Goal: Check status: Check status

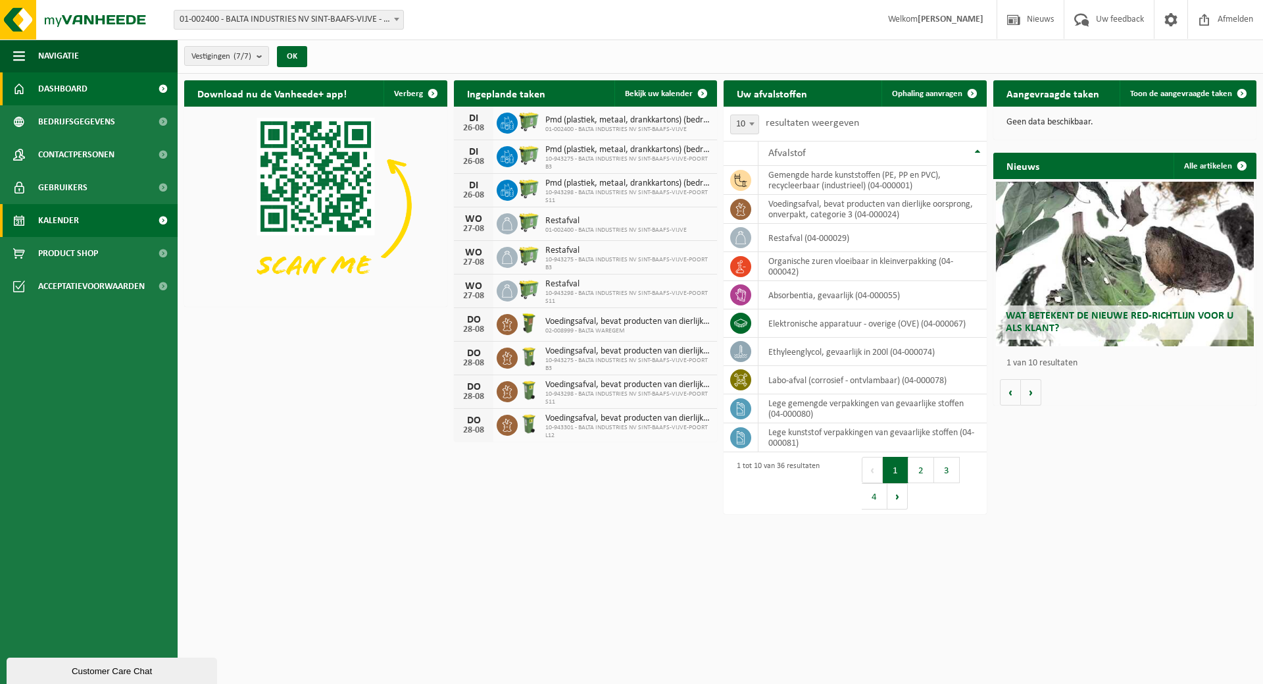
click at [79, 218] on link "Kalender" at bounding box center [89, 220] width 178 height 33
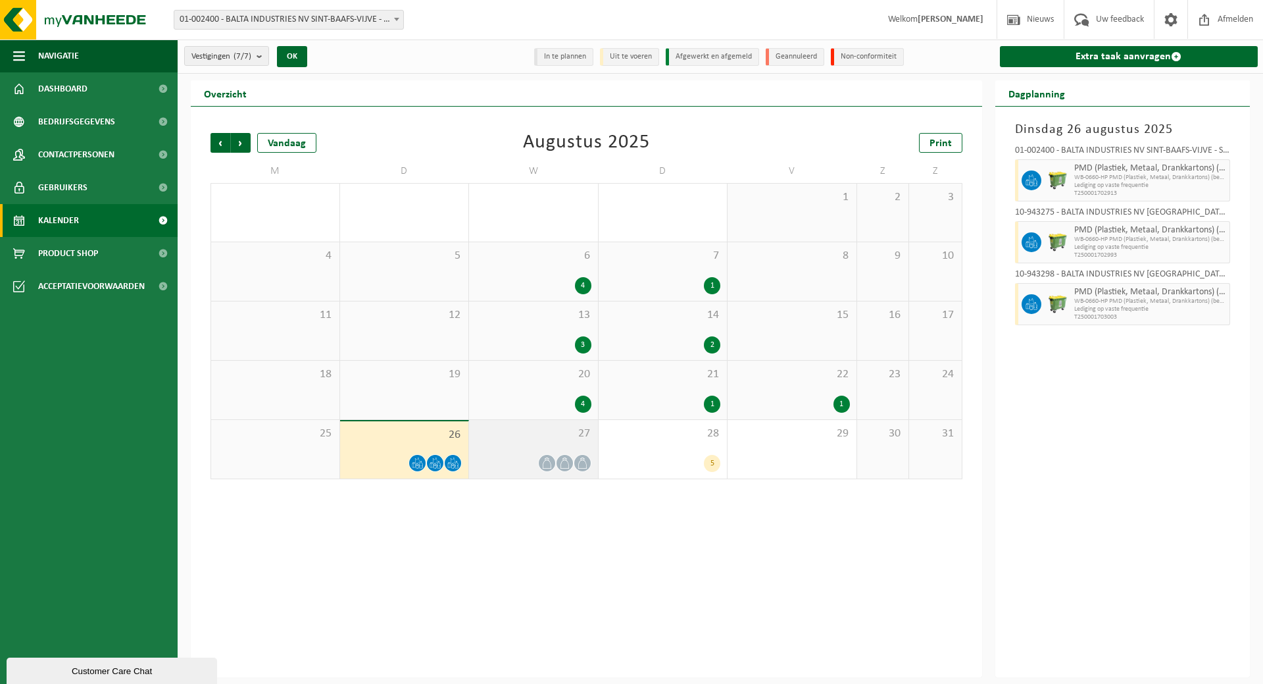
click at [532, 459] on div at bounding box center [534, 463] width 116 height 18
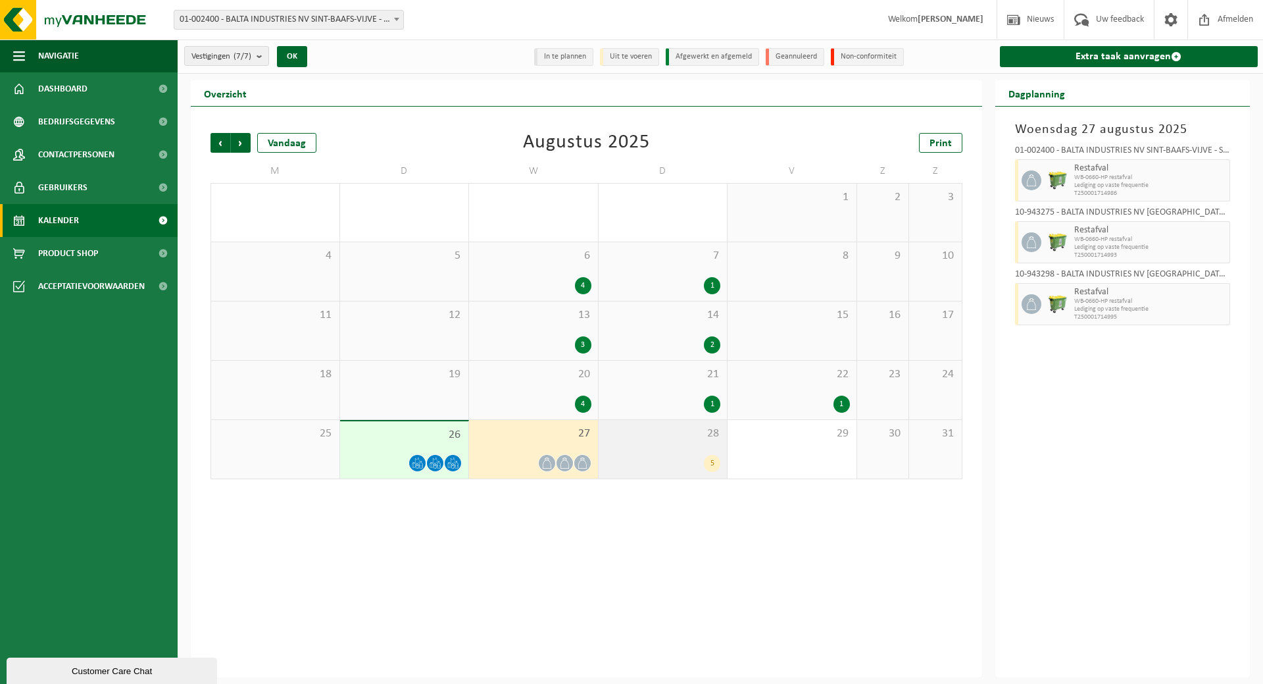
click at [686, 453] on div "28 5" at bounding box center [663, 449] width 129 height 59
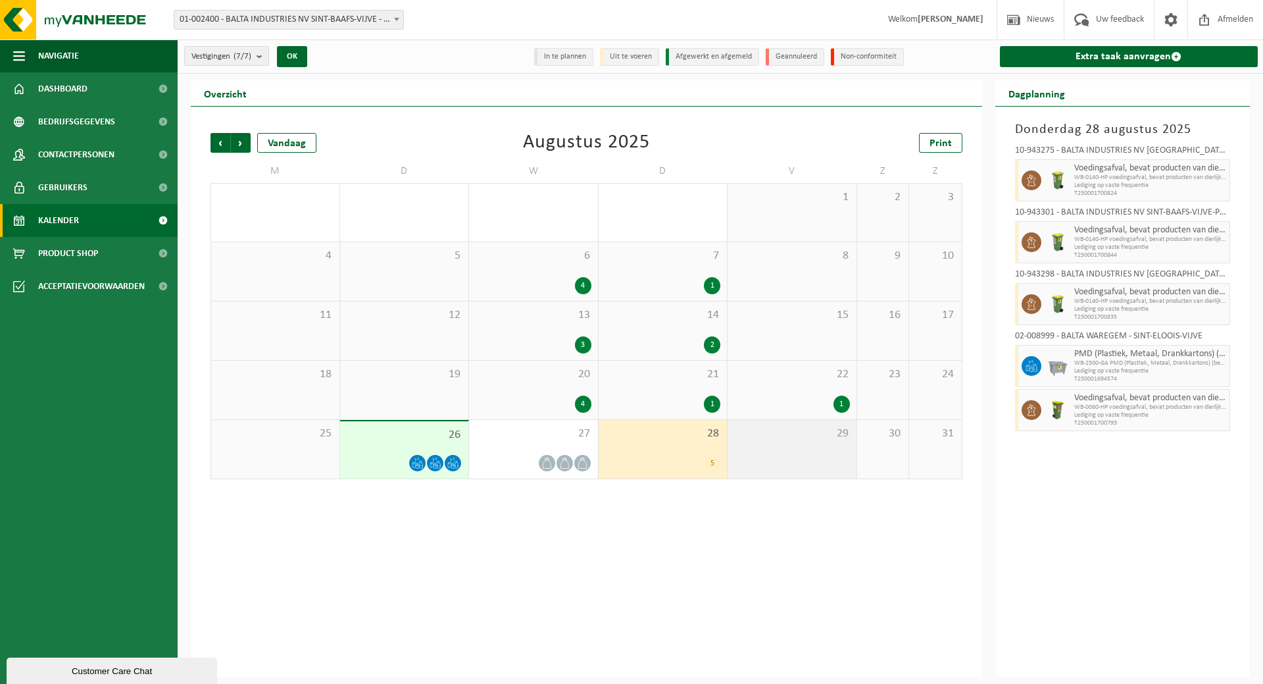
click at [795, 459] on div "29" at bounding box center [792, 449] width 129 height 59
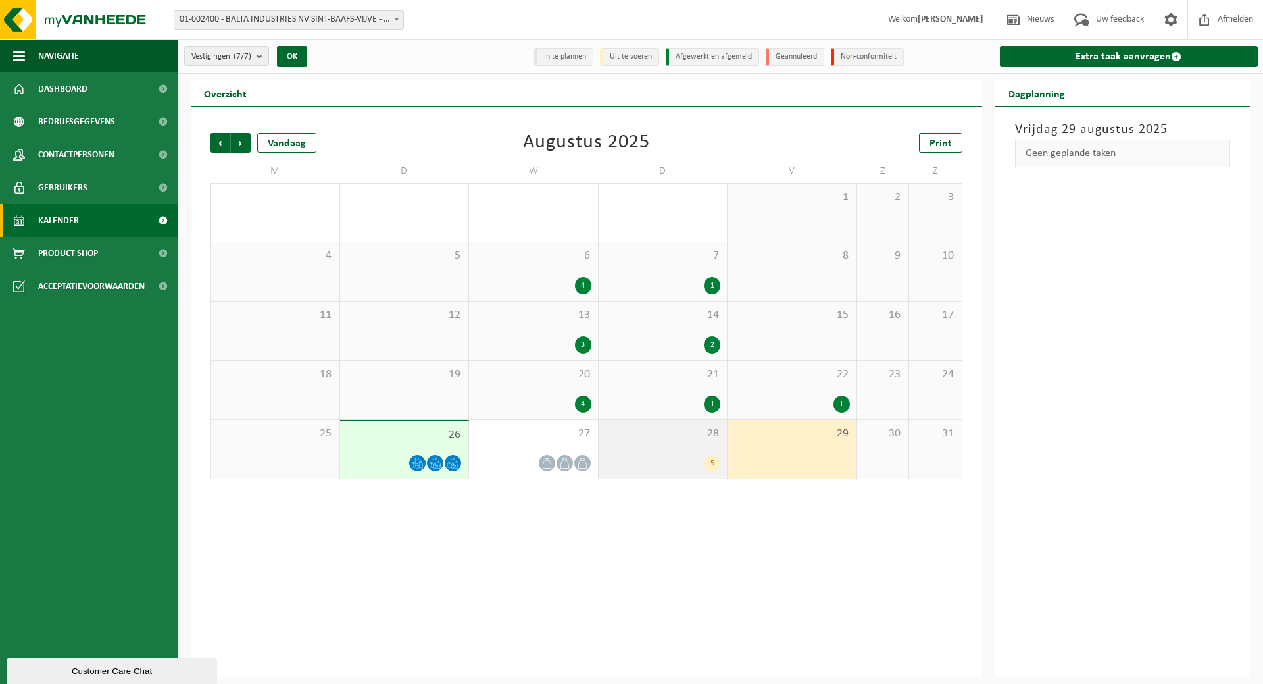
click at [692, 457] on div "5" at bounding box center [663, 463] width 116 height 17
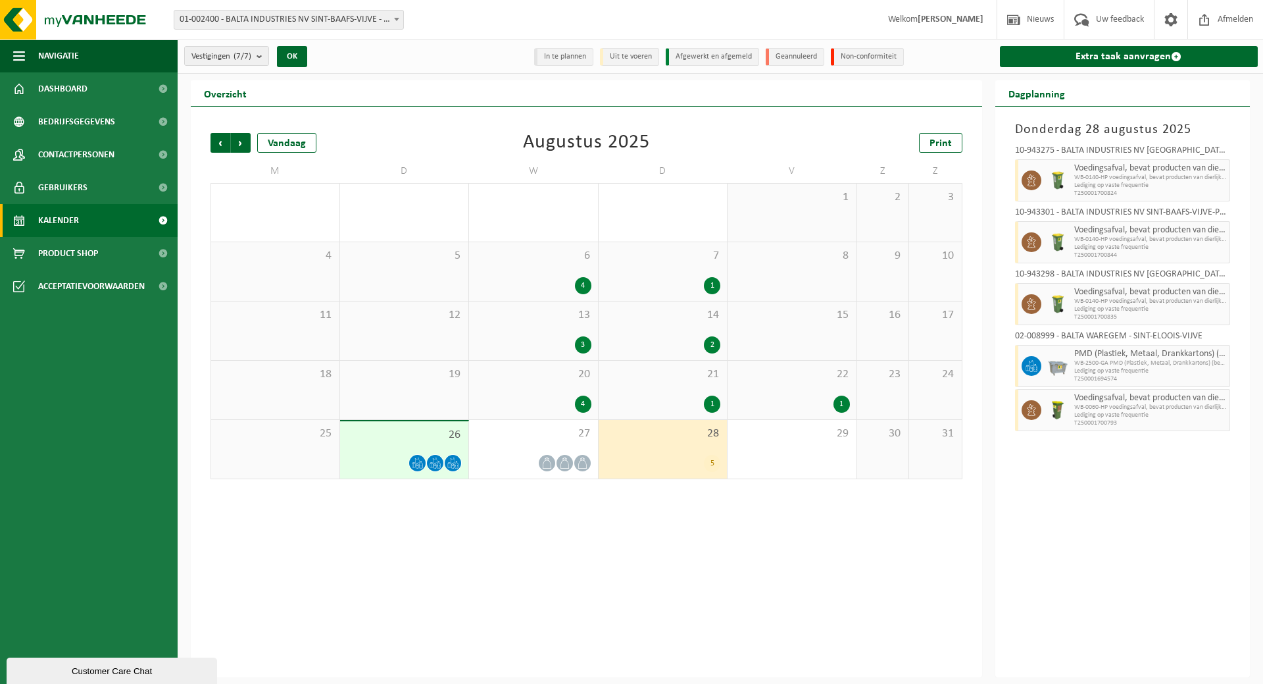
click at [678, 627] on div "Vorige Volgende Vandaag Augustus 2025 Print M D W D V Z Z 28 29 3 30 2 31 1 1 2…" at bounding box center [587, 392] width 792 height 571
click at [242, 133] on span "Volgende" at bounding box center [241, 143] width 20 height 20
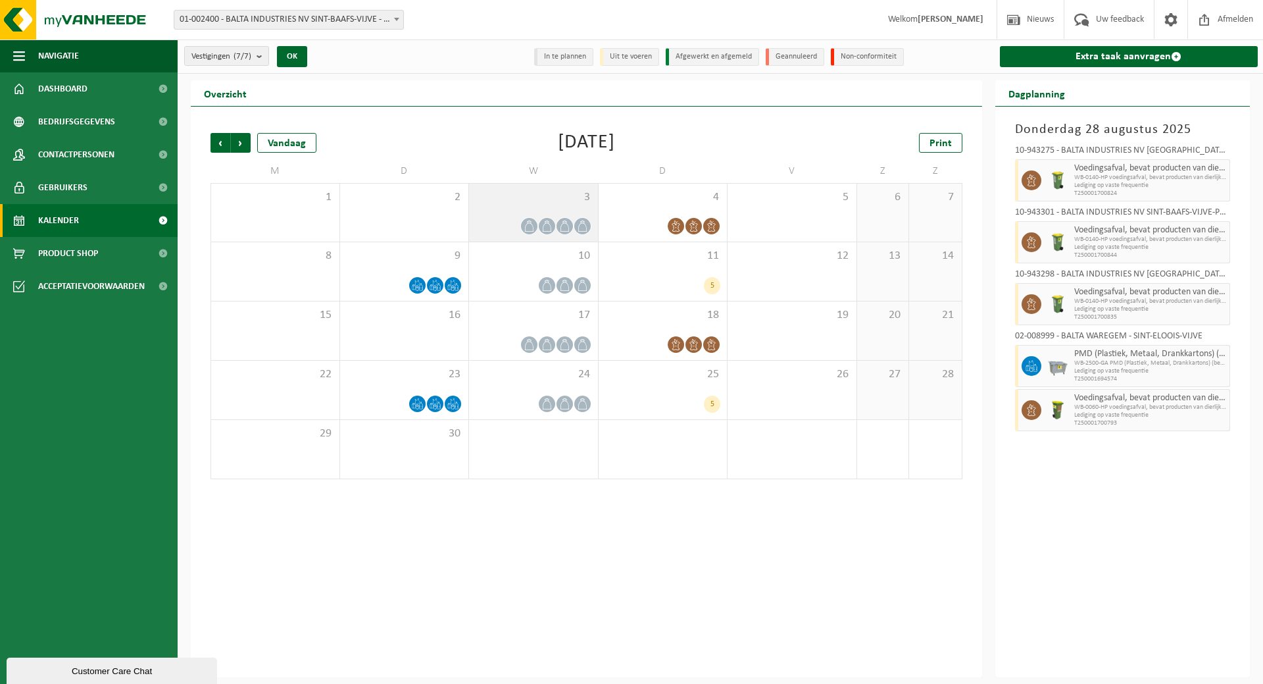
click at [538, 220] on div at bounding box center [534, 226] width 116 height 18
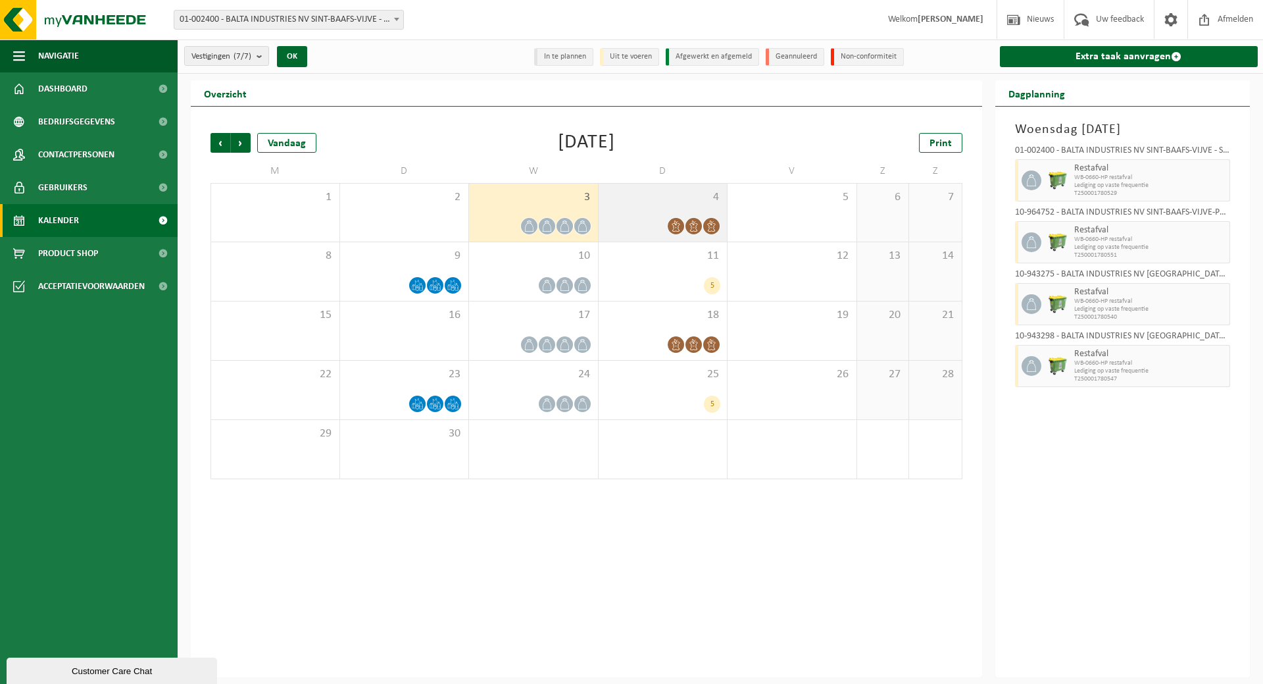
click at [684, 222] on span at bounding box center [676, 226] width 16 height 16
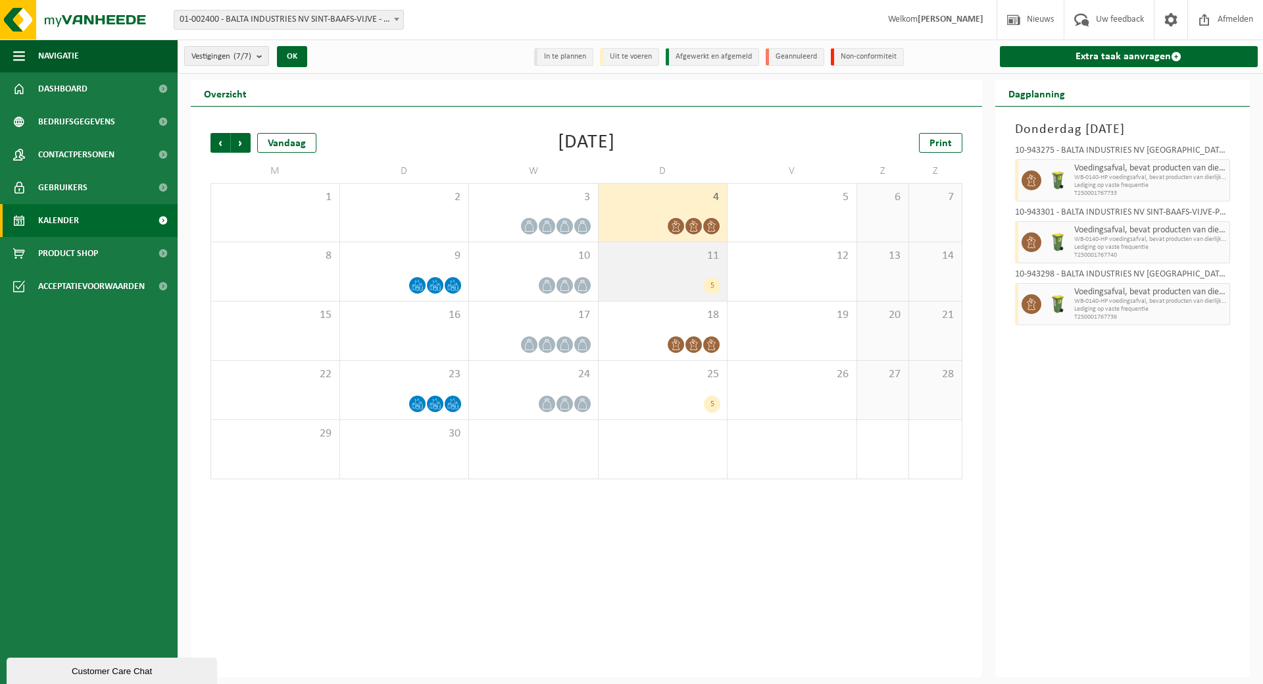
click at [693, 281] on div "5" at bounding box center [663, 285] width 116 height 17
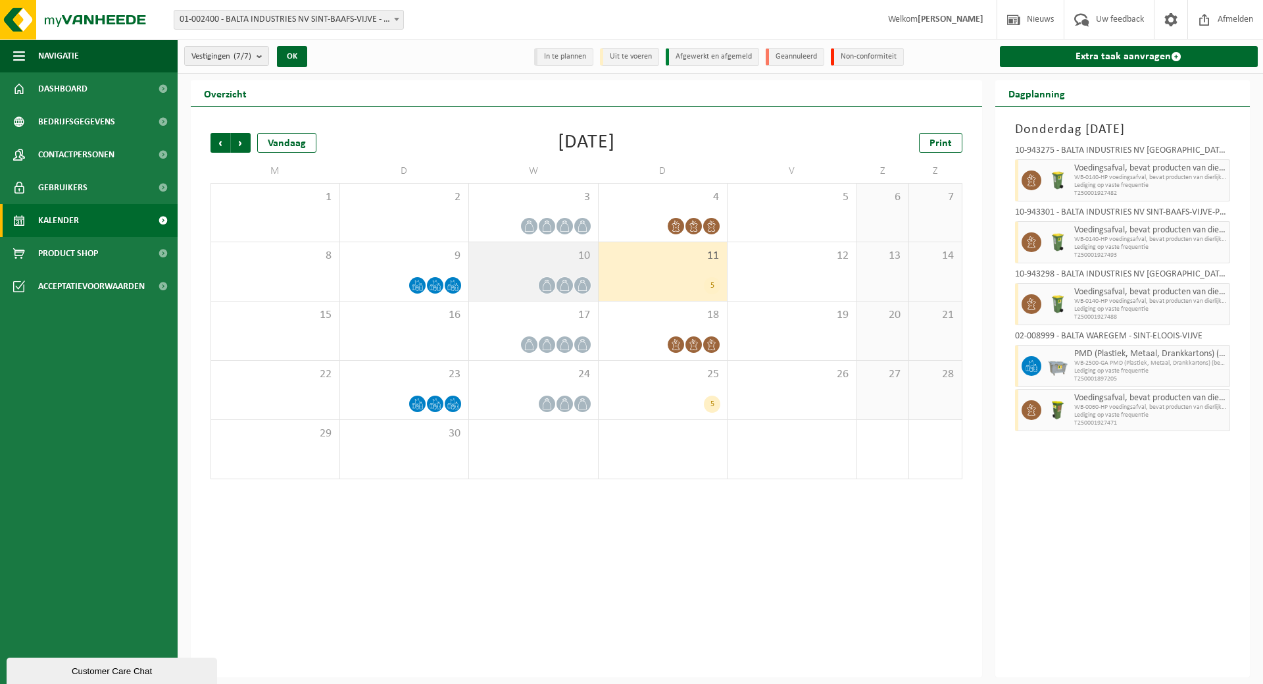
click at [522, 288] on div at bounding box center [534, 285] width 116 height 18
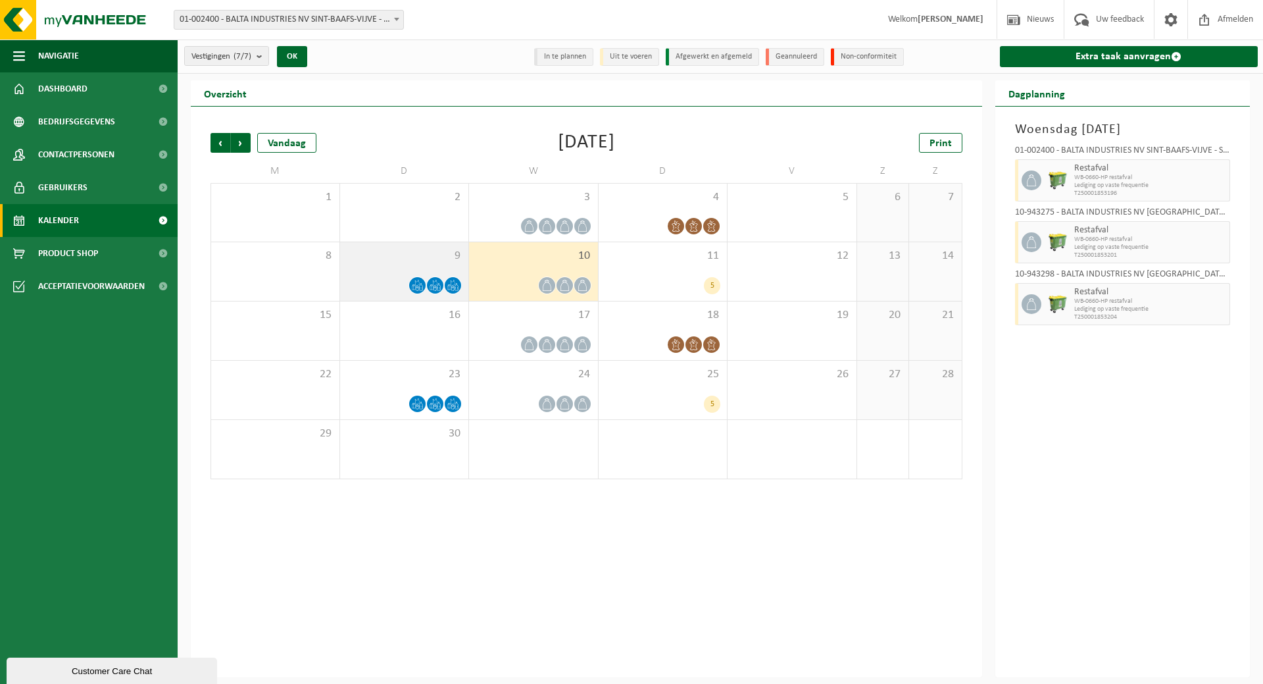
click at [427, 284] on span at bounding box center [435, 285] width 16 height 16
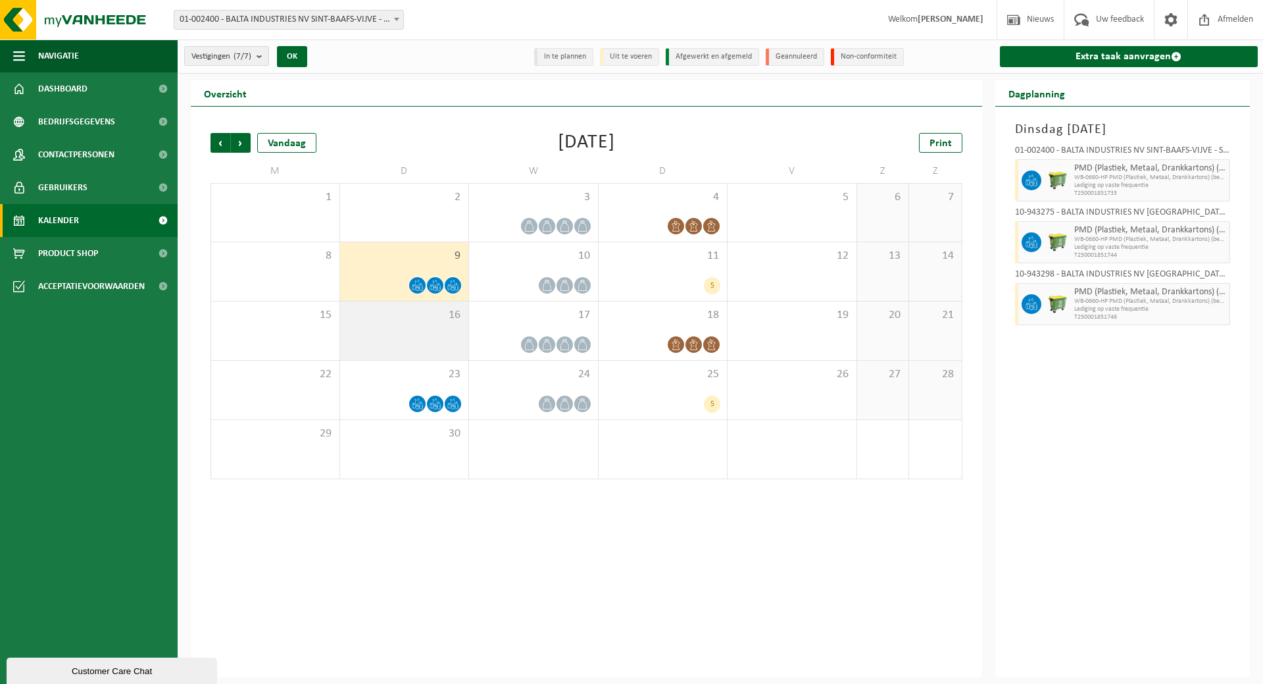
click at [434, 339] on div "16" at bounding box center [404, 330] width 129 height 59
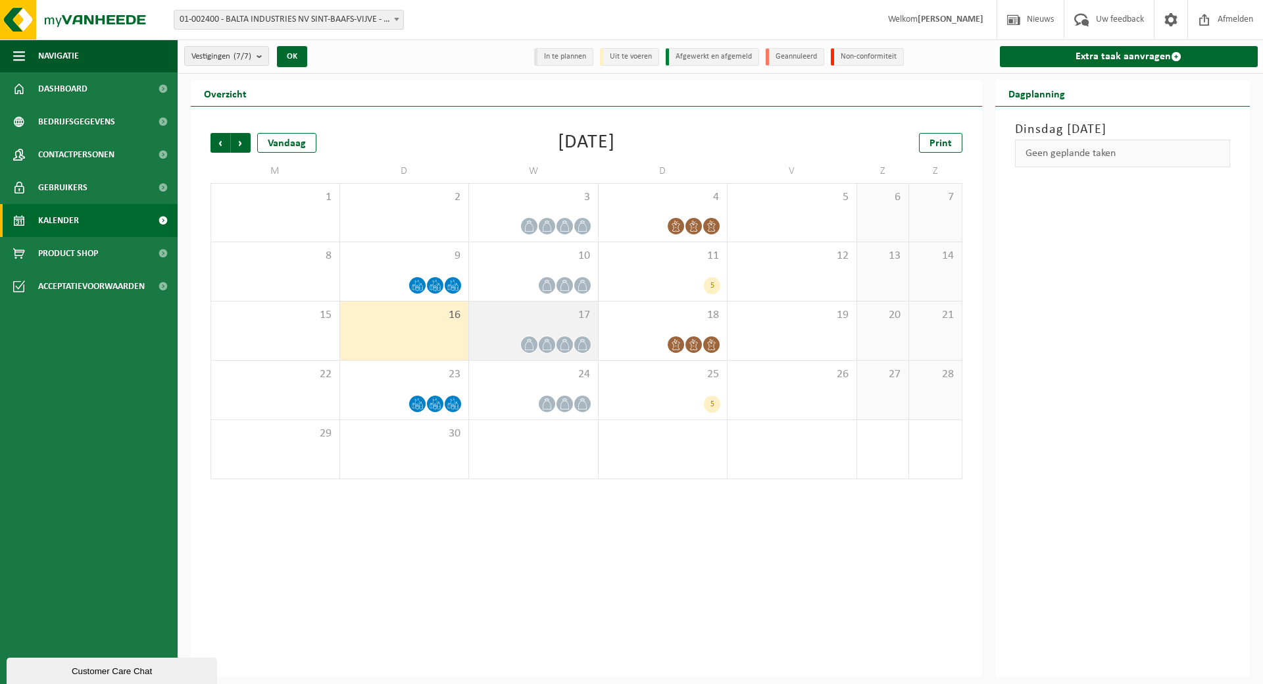
click at [536, 340] on span at bounding box center [529, 344] width 16 height 16
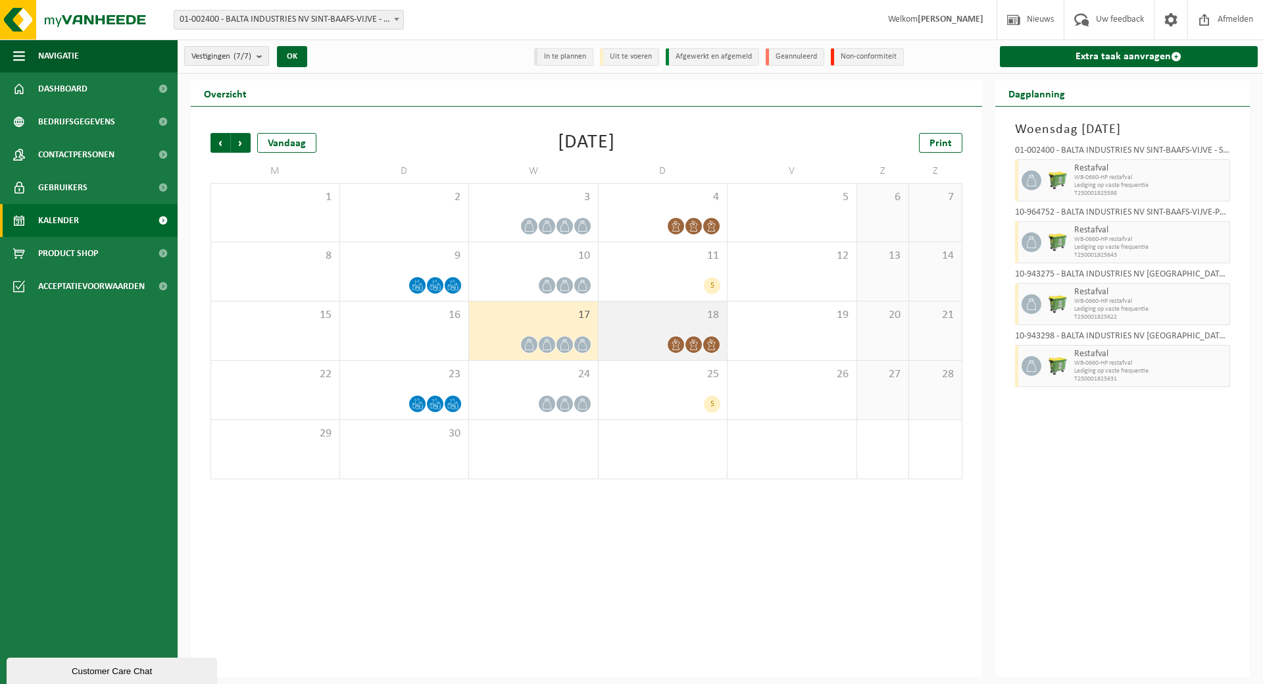
click at [672, 339] on icon at bounding box center [676, 344] width 11 height 11
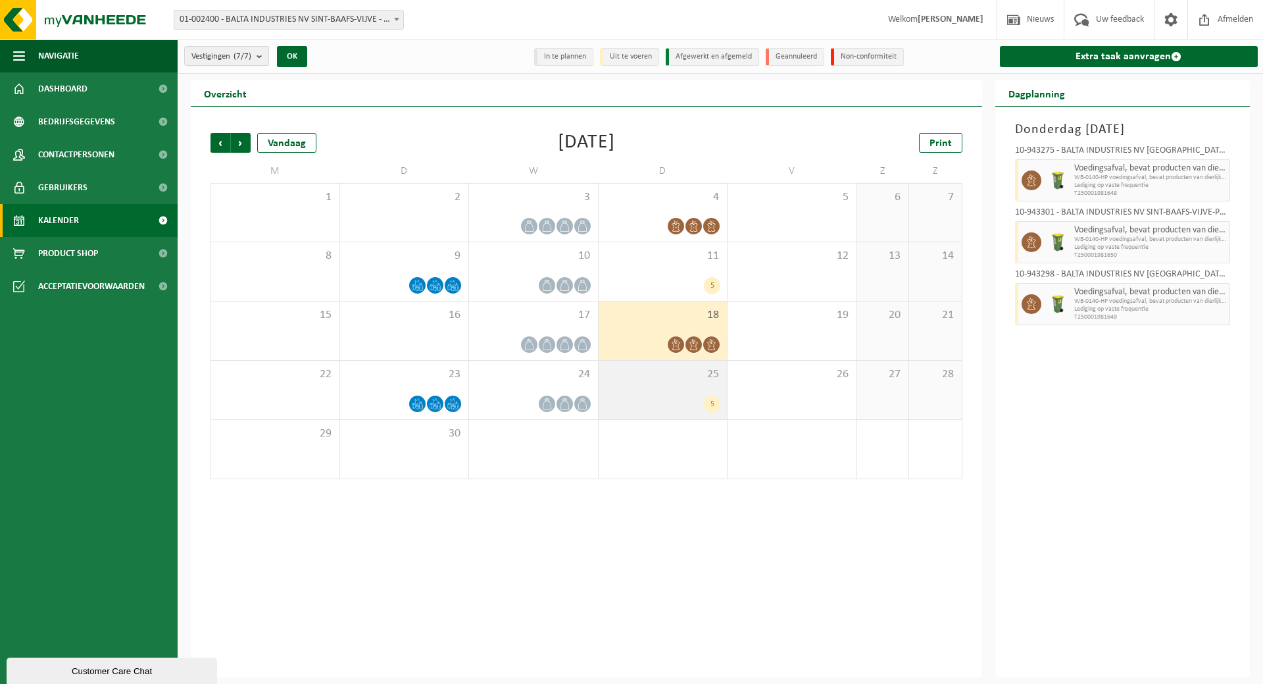
click at [666, 395] on div "5" at bounding box center [663, 403] width 116 height 17
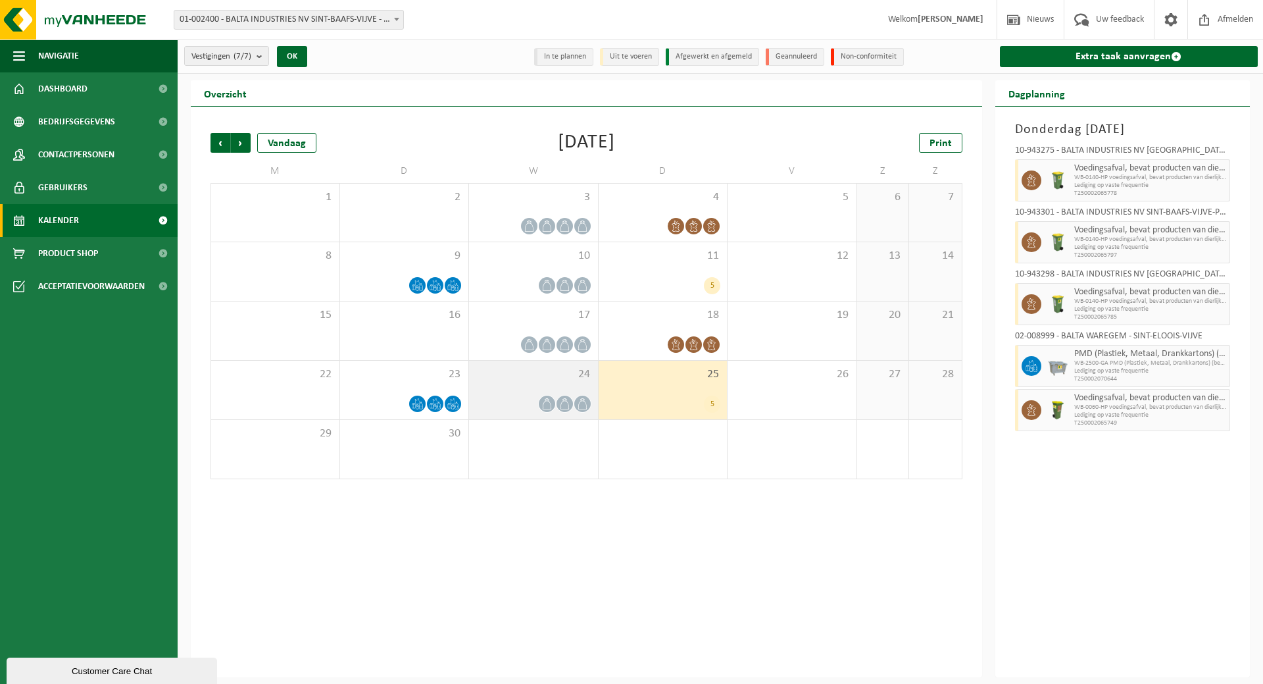
click at [574, 410] on div at bounding box center [534, 404] width 116 height 18
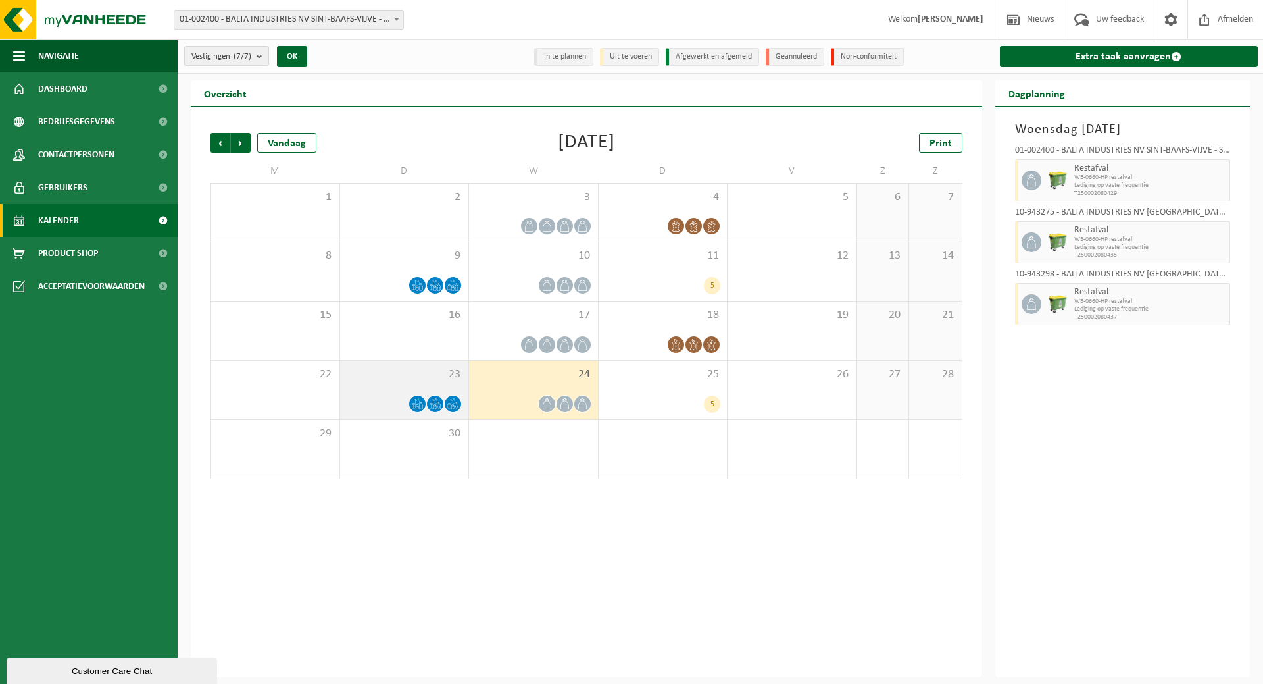
click at [437, 388] on div "23" at bounding box center [404, 390] width 129 height 59
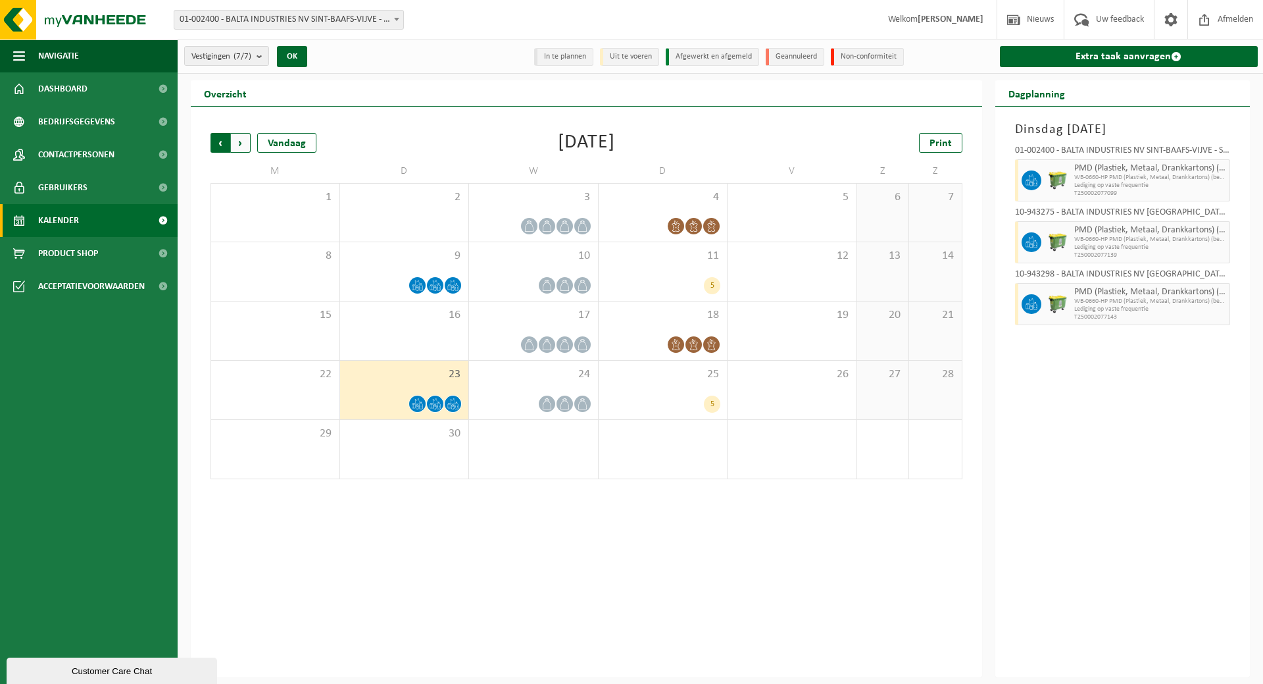
click at [246, 139] on span "Volgende" at bounding box center [241, 143] width 20 height 20
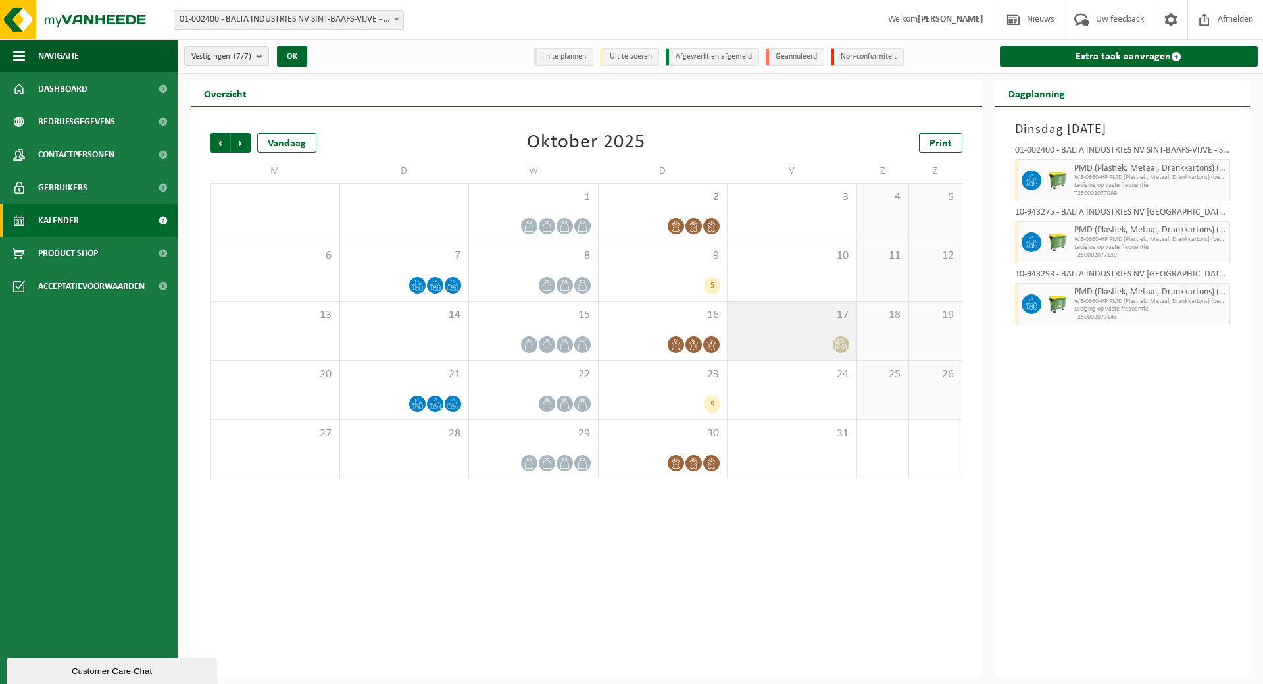
click at [785, 332] on div "17" at bounding box center [792, 330] width 129 height 59
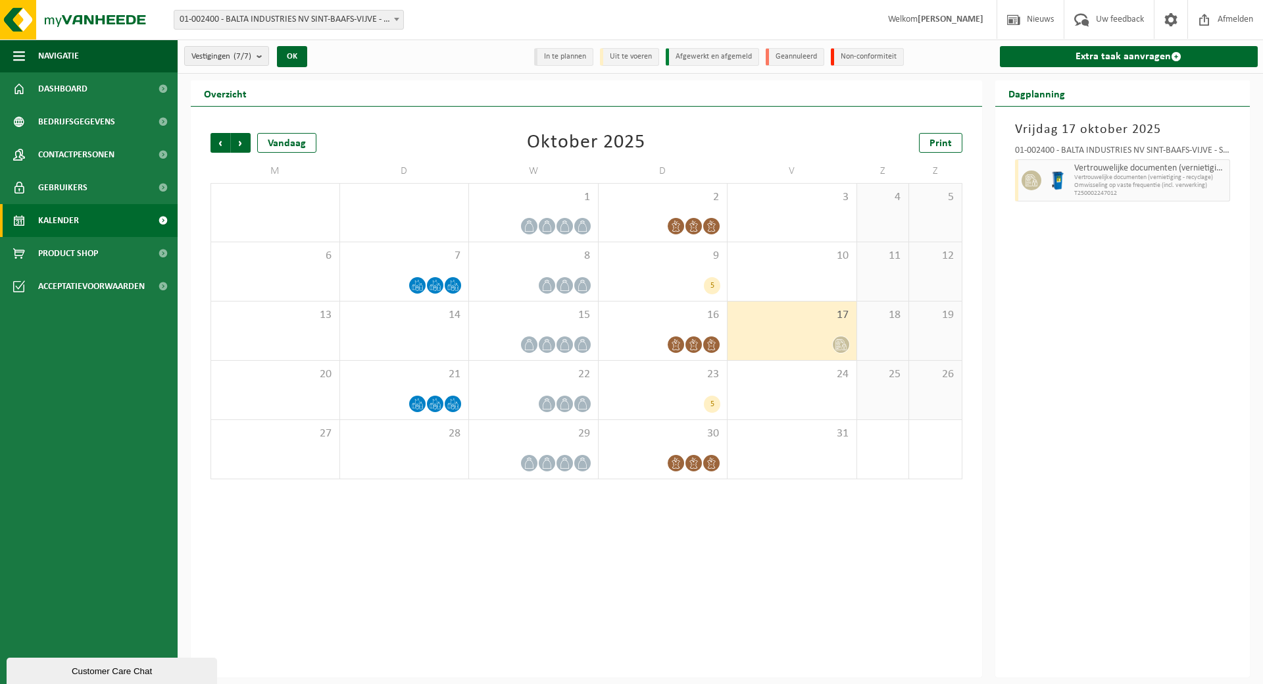
click at [785, 332] on div "17" at bounding box center [792, 330] width 129 height 59
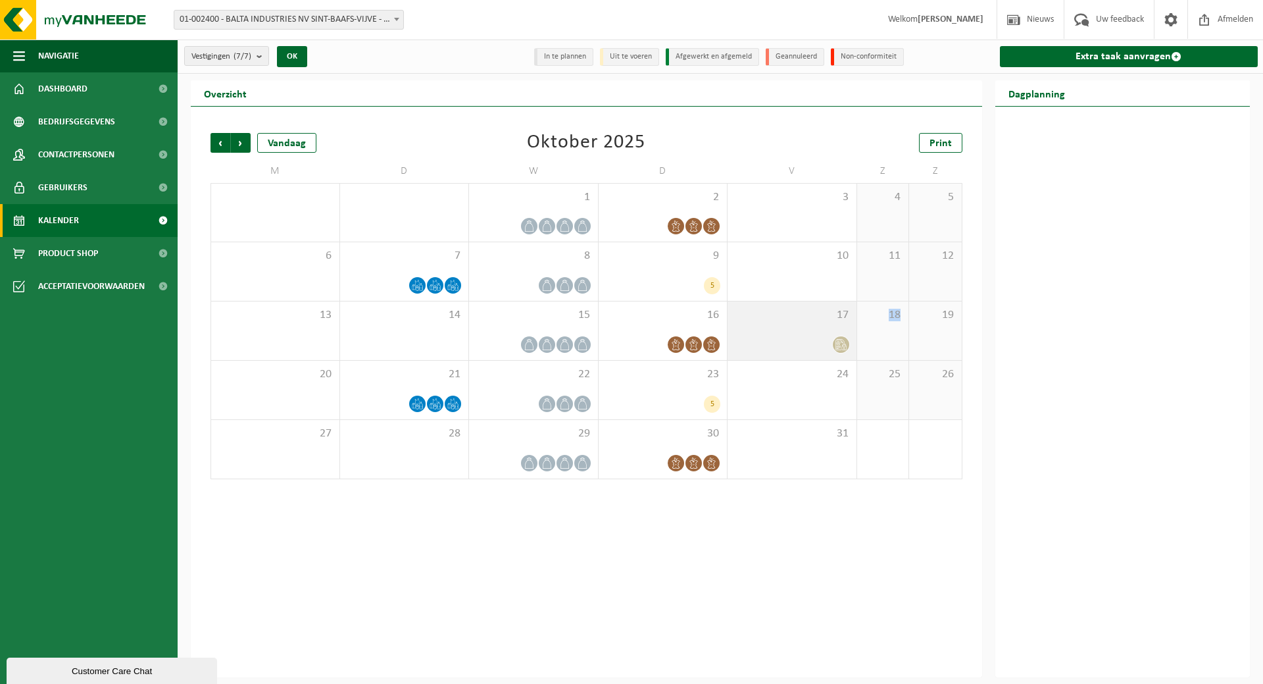
click at [785, 332] on div "17" at bounding box center [792, 330] width 129 height 59
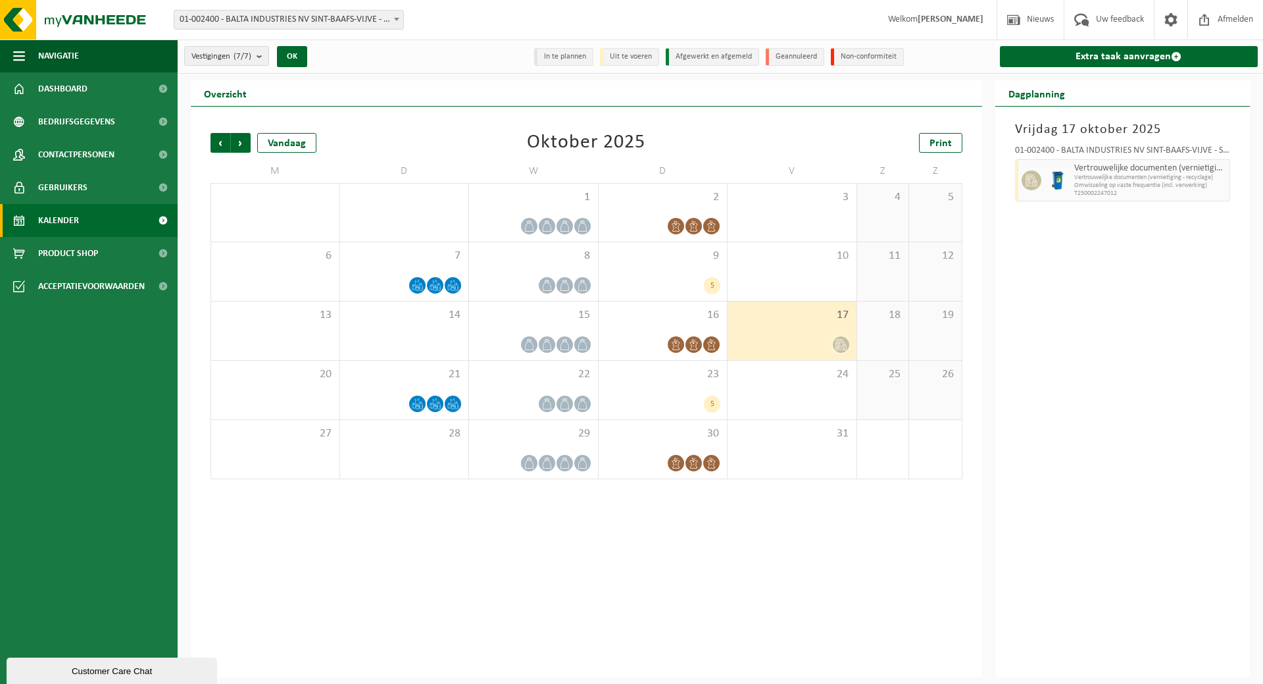
click at [795, 330] on div "17" at bounding box center [792, 330] width 129 height 59
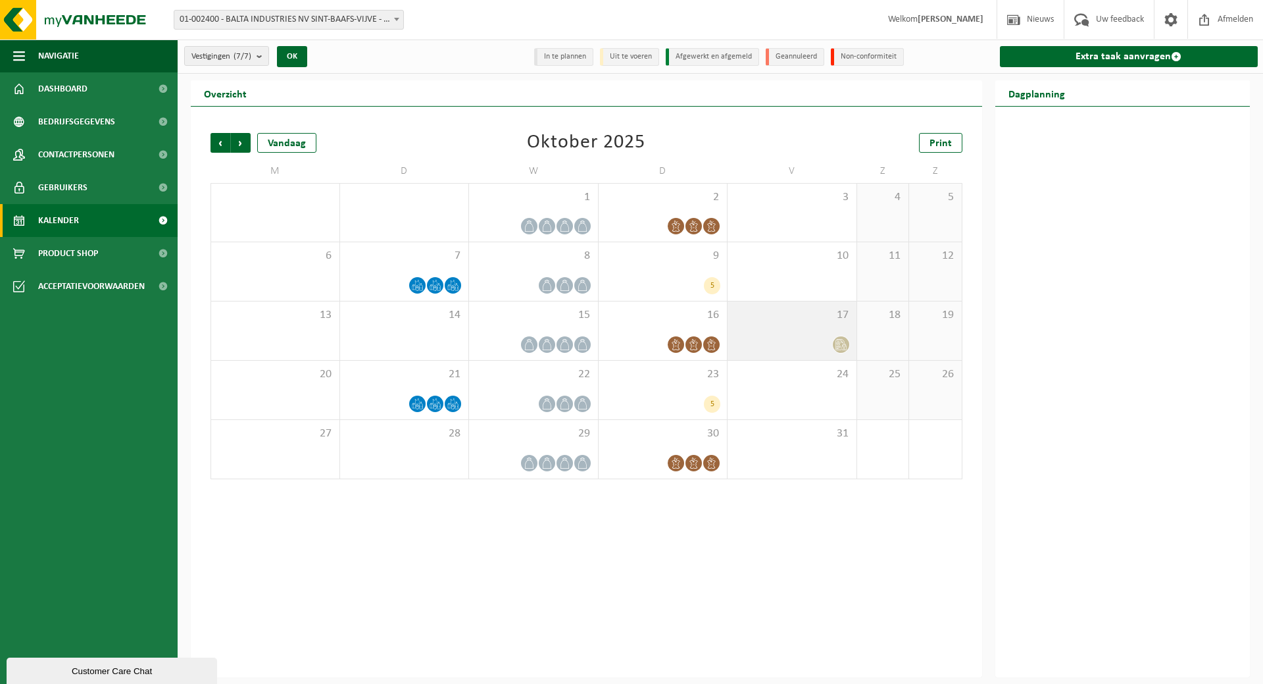
click at [839, 340] on icon at bounding box center [841, 344] width 11 height 11
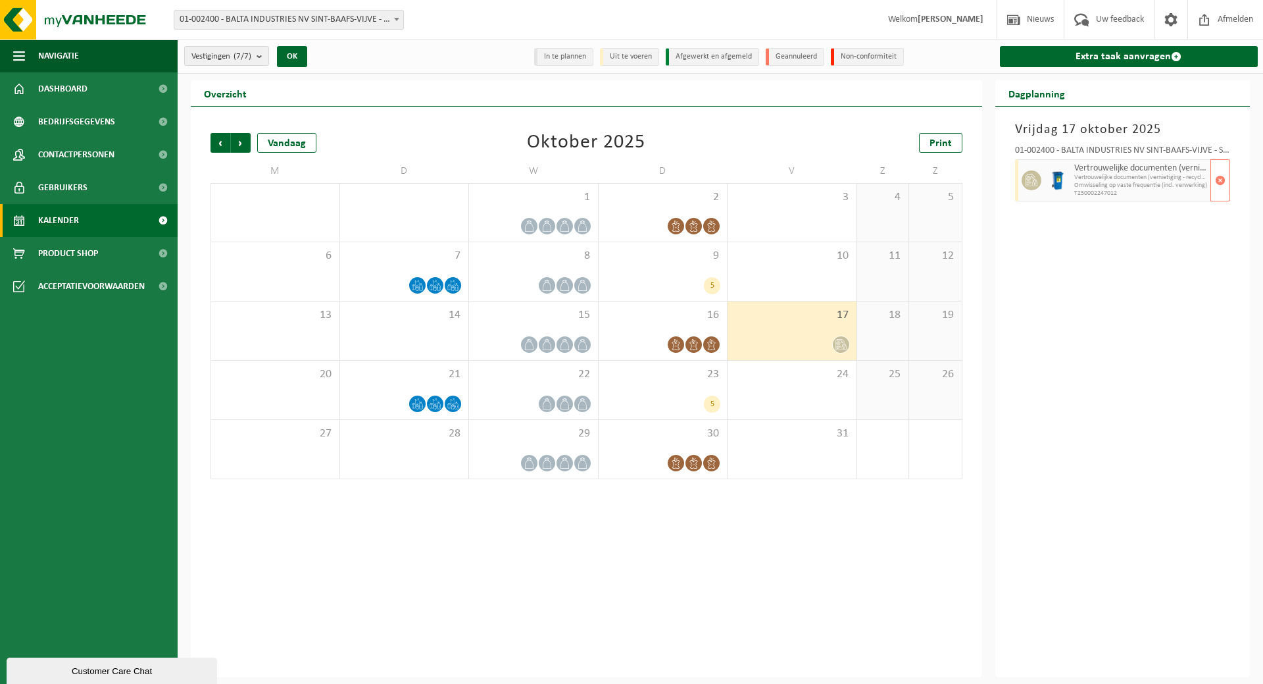
click at [1073, 188] on div "Vertrouwelijke documenten (vernietiging - recyclage) Vertrouwelijke documenten …" at bounding box center [1141, 180] width 140 height 42
click at [1219, 180] on span "button" at bounding box center [1220, 180] width 11 height 26
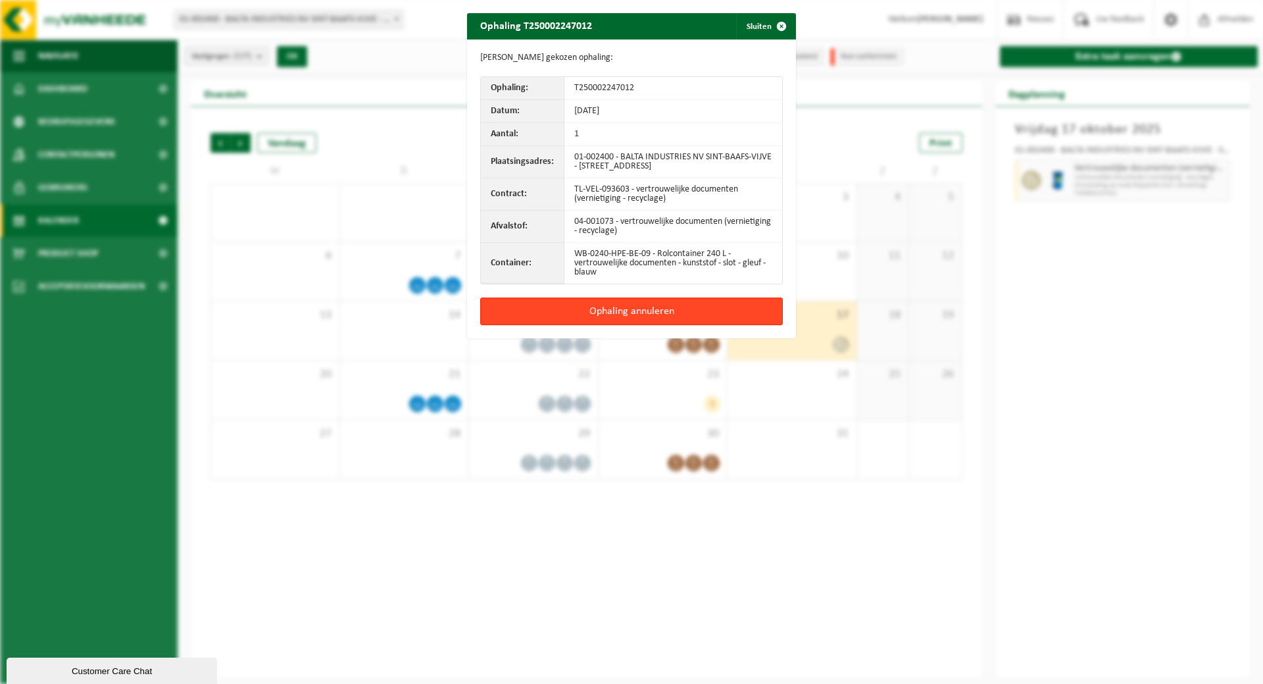
click at [655, 301] on button "Ophaling annuleren" at bounding box center [631, 311] width 303 height 28
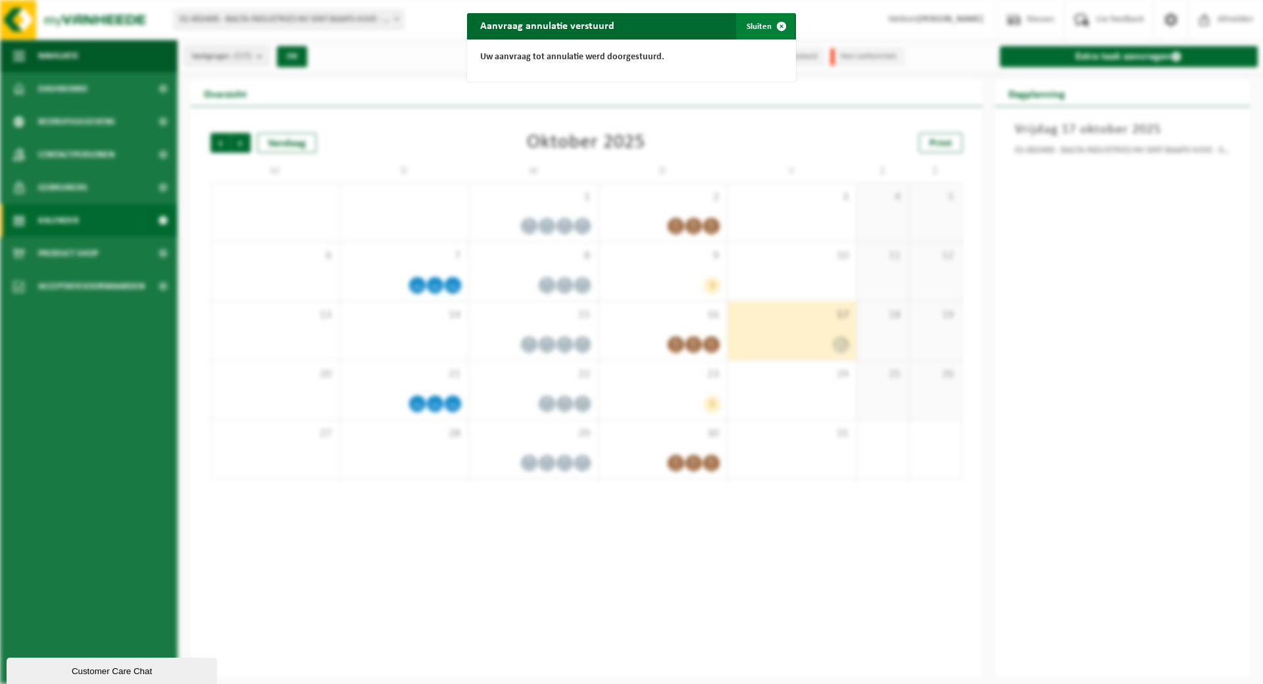
click at [759, 25] on button "Sluiten" at bounding box center [765, 26] width 59 height 26
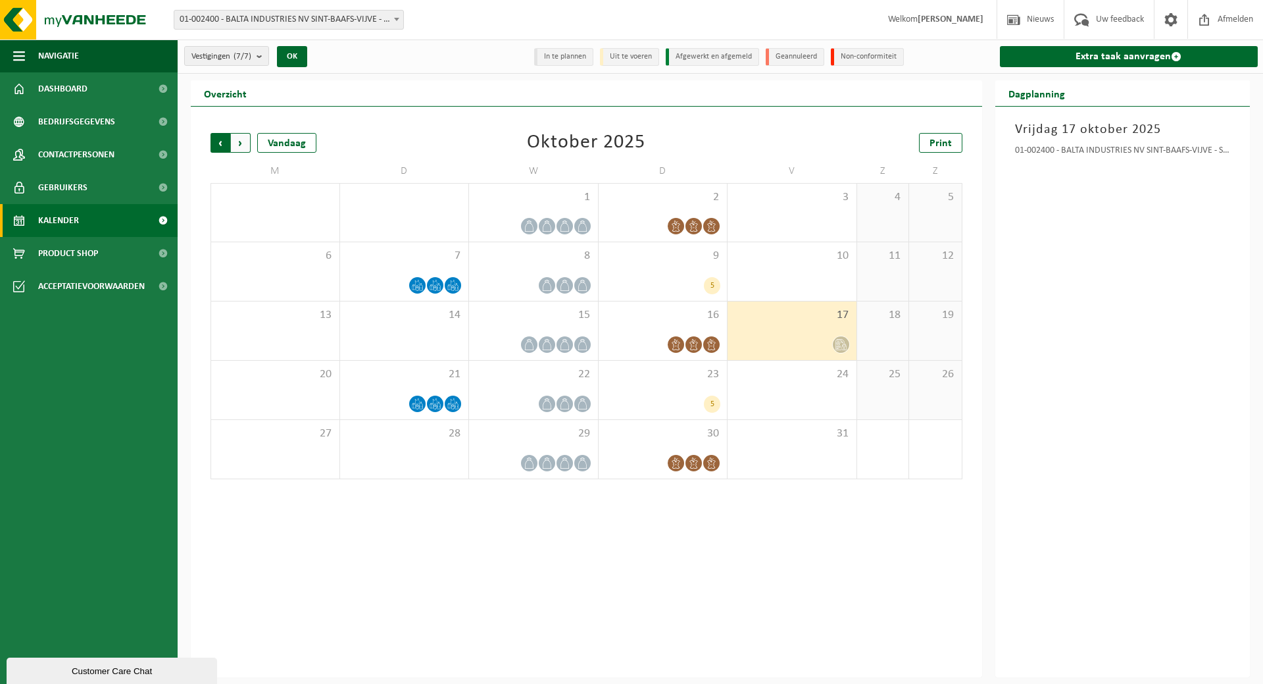
click at [242, 143] on span "Volgende" at bounding box center [241, 143] width 20 height 20
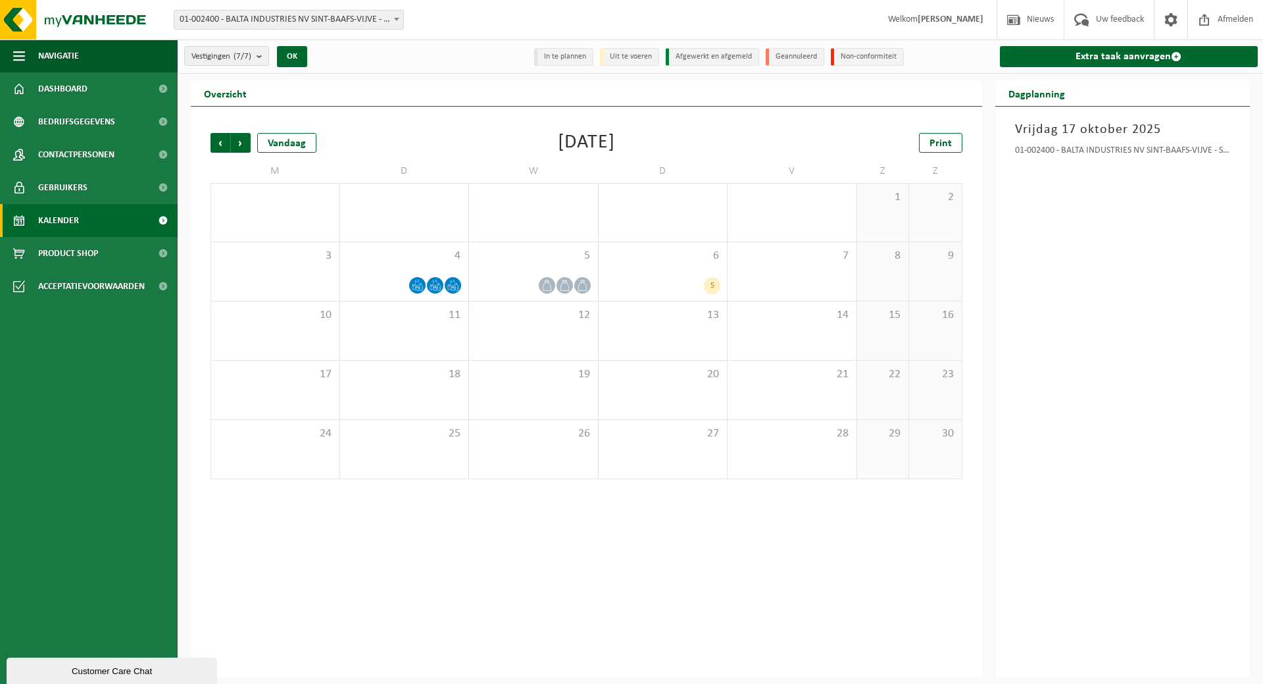
click at [242, 143] on span "Volgende" at bounding box center [241, 143] width 20 height 20
click at [216, 144] on span "Vorige" at bounding box center [221, 143] width 20 height 20
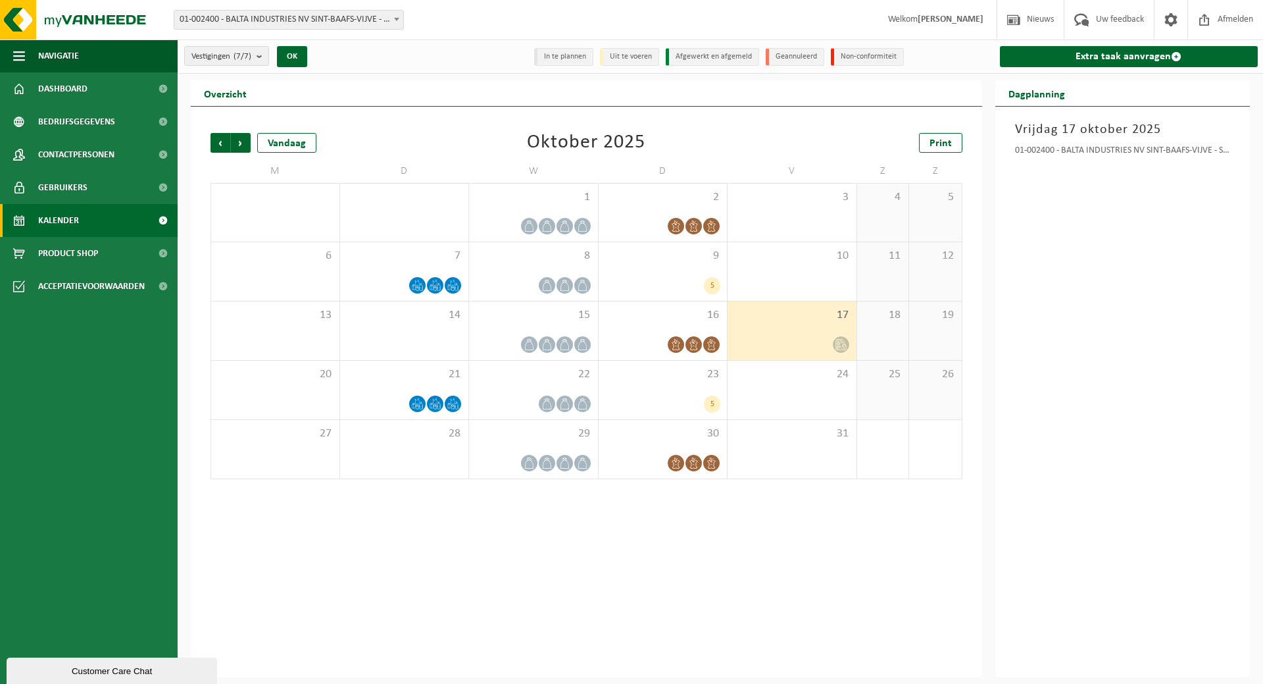
click at [216, 144] on span "Vorige" at bounding box center [221, 143] width 20 height 20
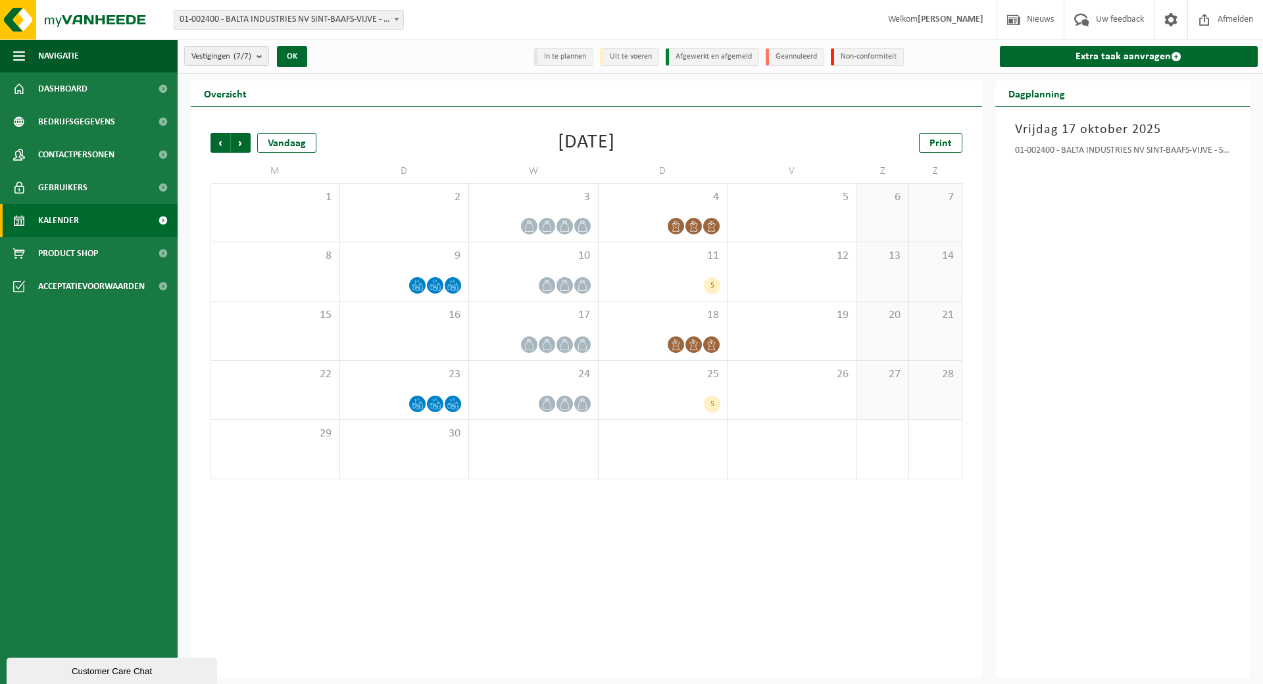
click at [708, 562] on div "Vorige Volgende Vandaag September 2025 Print M D W D V Z Z 1 2 3 4 5 6 7 8 9 10…" at bounding box center [587, 392] width 792 height 571
click at [241, 141] on span "Volgende" at bounding box center [241, 143] width 20 height 20
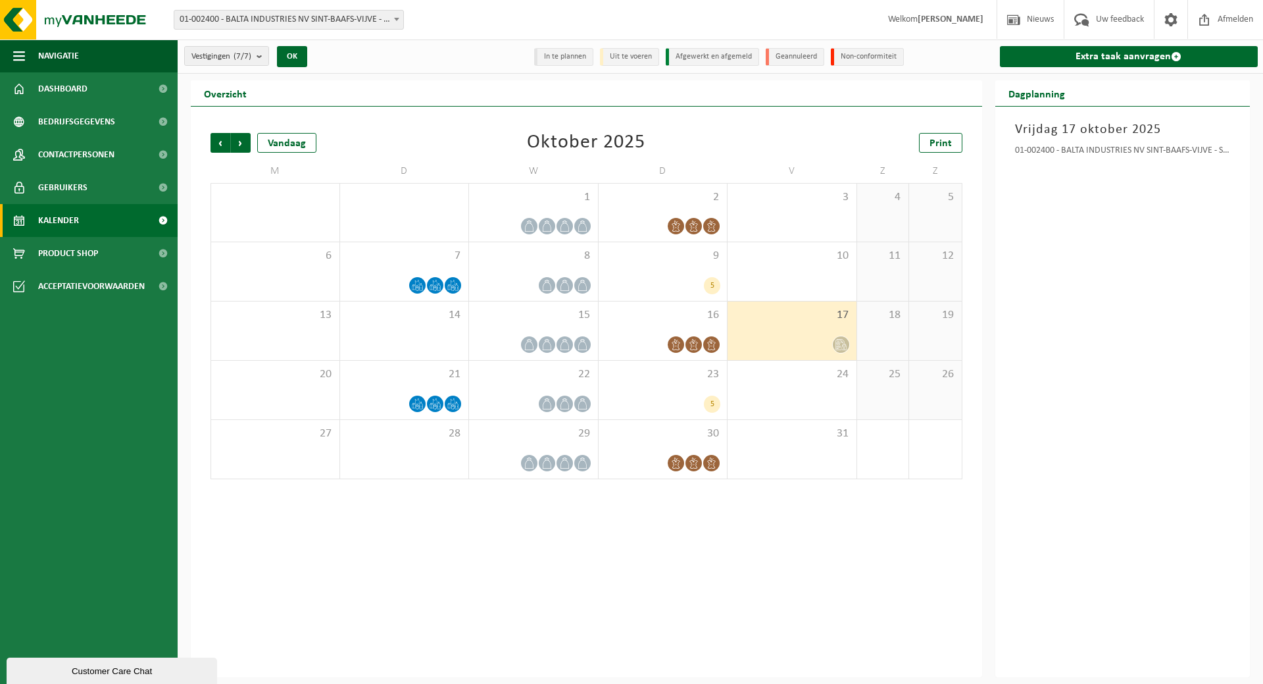
click at [786, 330] on div "17" at bounding box center [792, 330] width 129 height 59
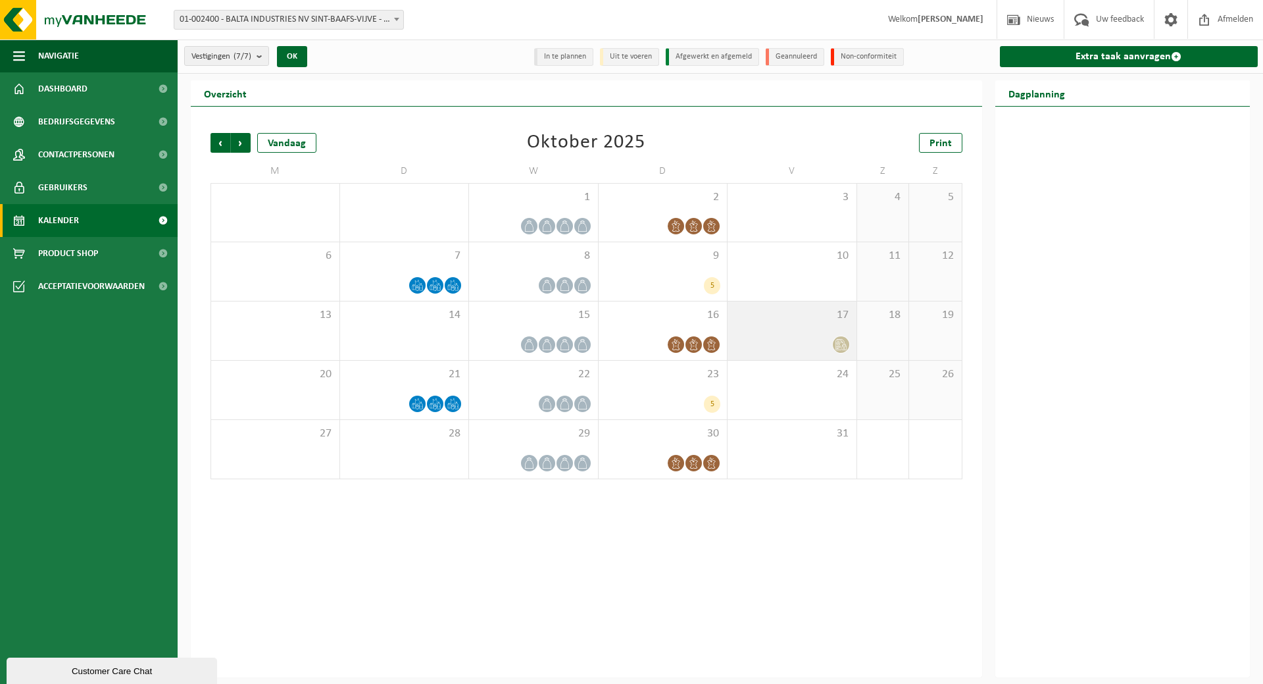
drag, startPoint x: 819, startPoint y: 336, endPoint x: 780, endPoint y: 334, distance: 38.8
click at [819, 336] on div at bounding box center [792, 345] width 116 height 18
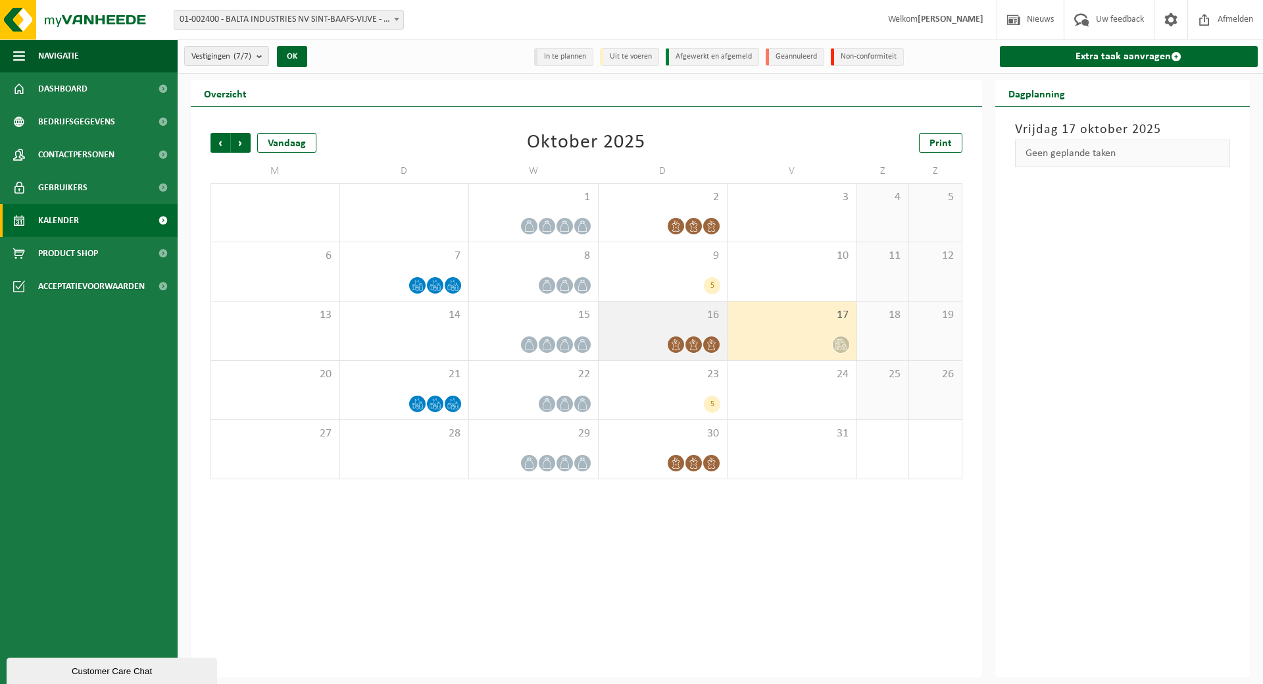
click at [681, 334] on div "16" at bounding box center [663, 330] width 129 height 59
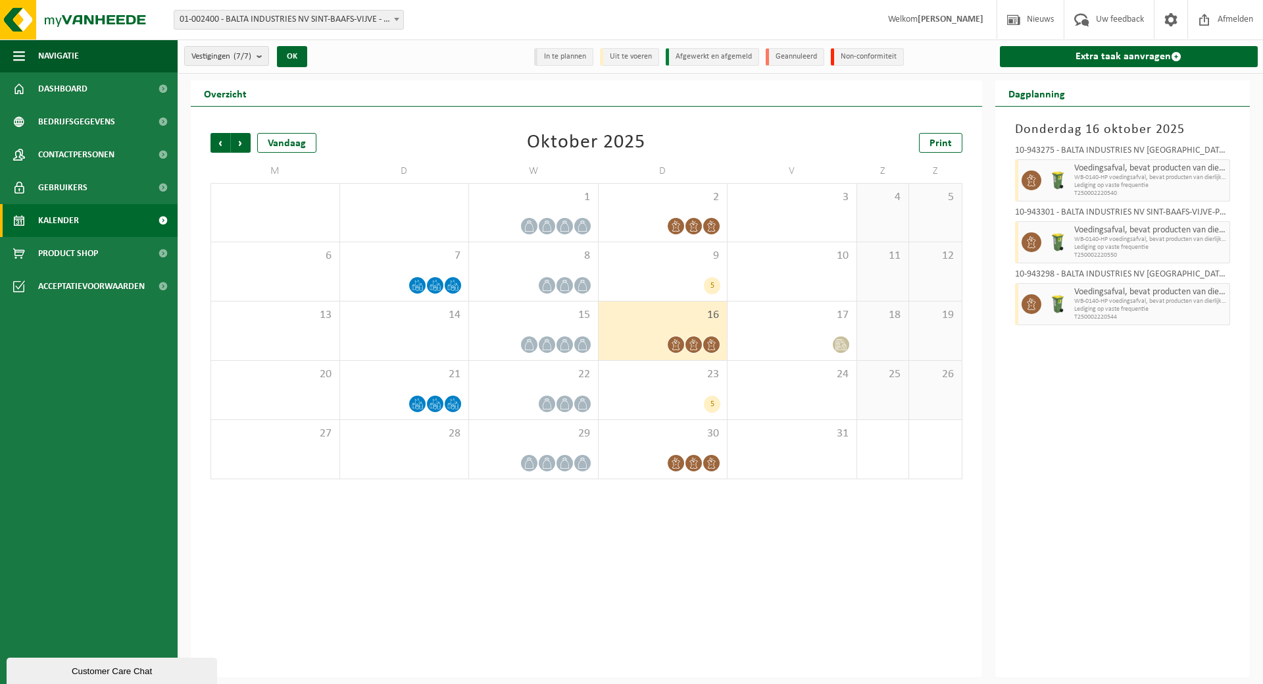
click at [715, 565] on div "Vorige Volgende Vandaag Oktober 2025 Print M D W D V Z Z 29 30 1 2 3 4 5 6 7 8 …" at bounding box center [587, 392] width 792 height 571
click at [684, 394] on div "23 5" at bounding box center [663, 390] width 129 height 59
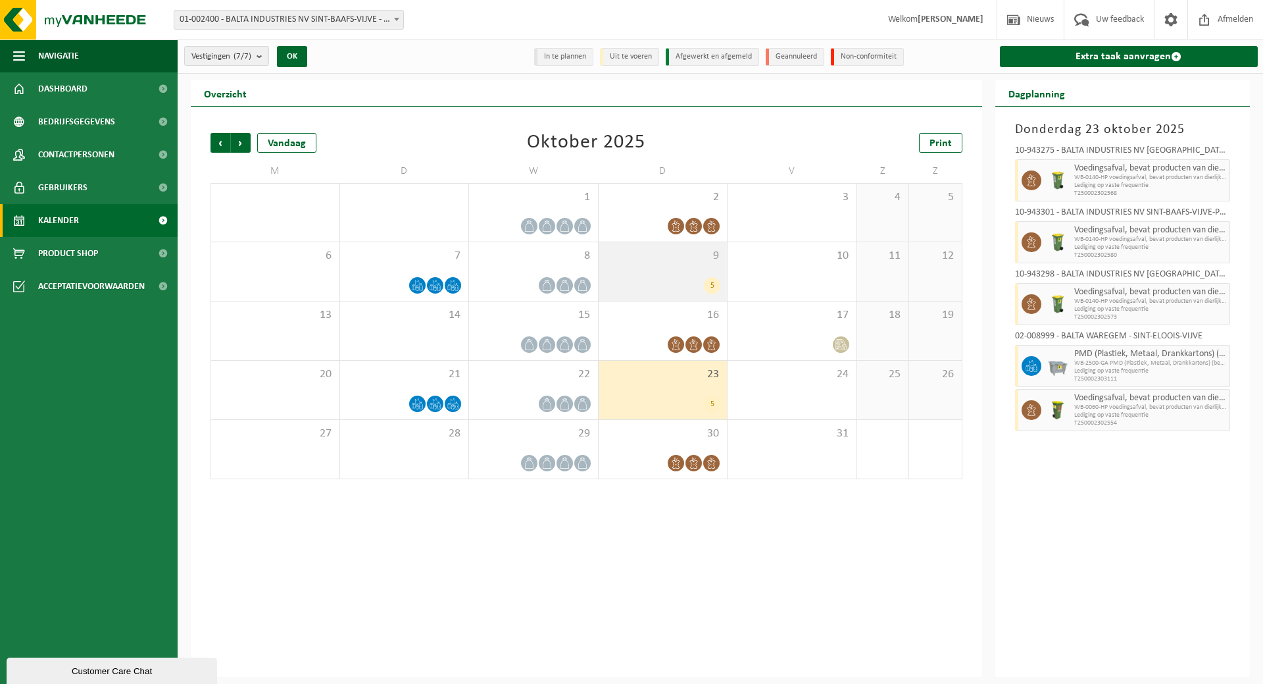
click at [665, 283] on div "5" at bounding box center [663, 285] width 116 height 17
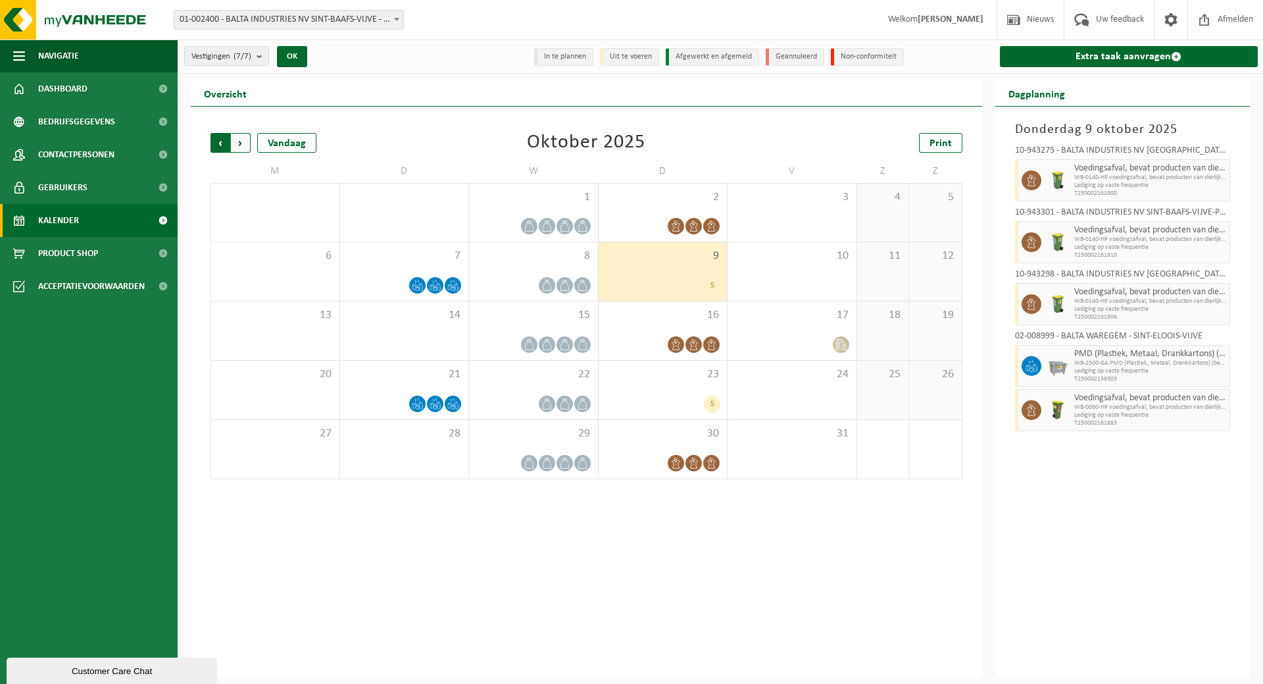
click at [234, 136] on span "Volgende" at bounding box center [241, 143] width 20 height 20
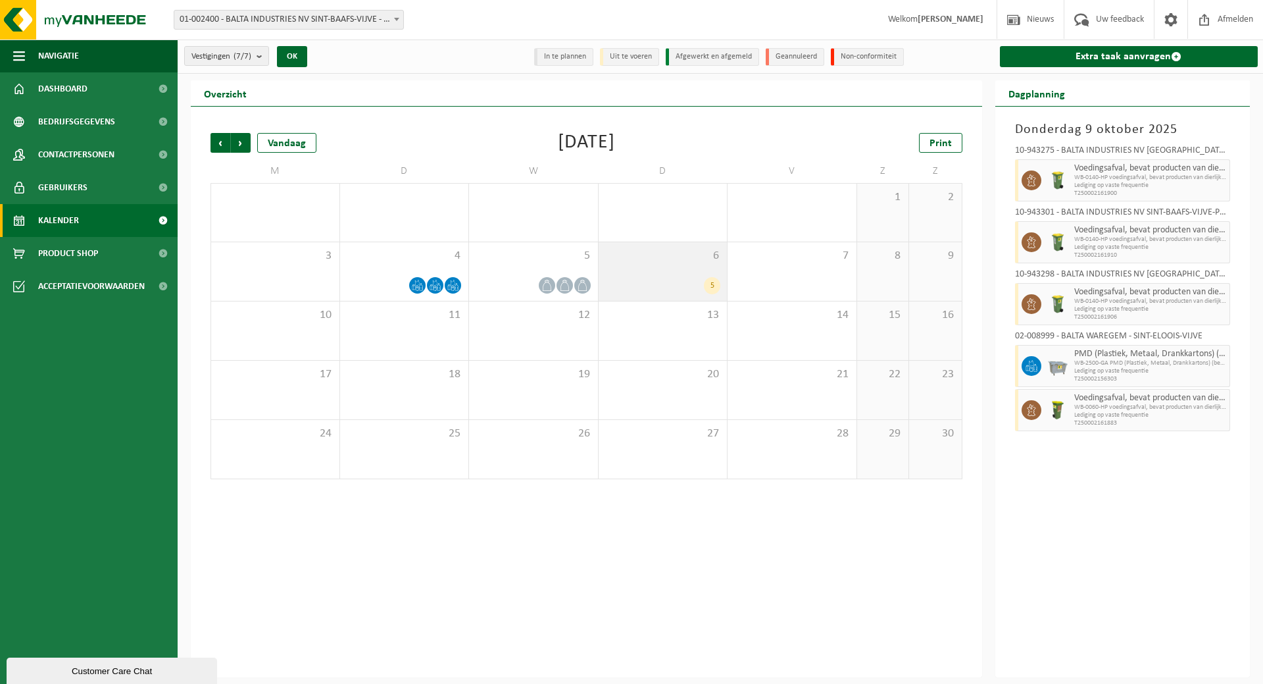
click at [667, 284] on div "5" at bounding box center [663, 285] width 116 height 17
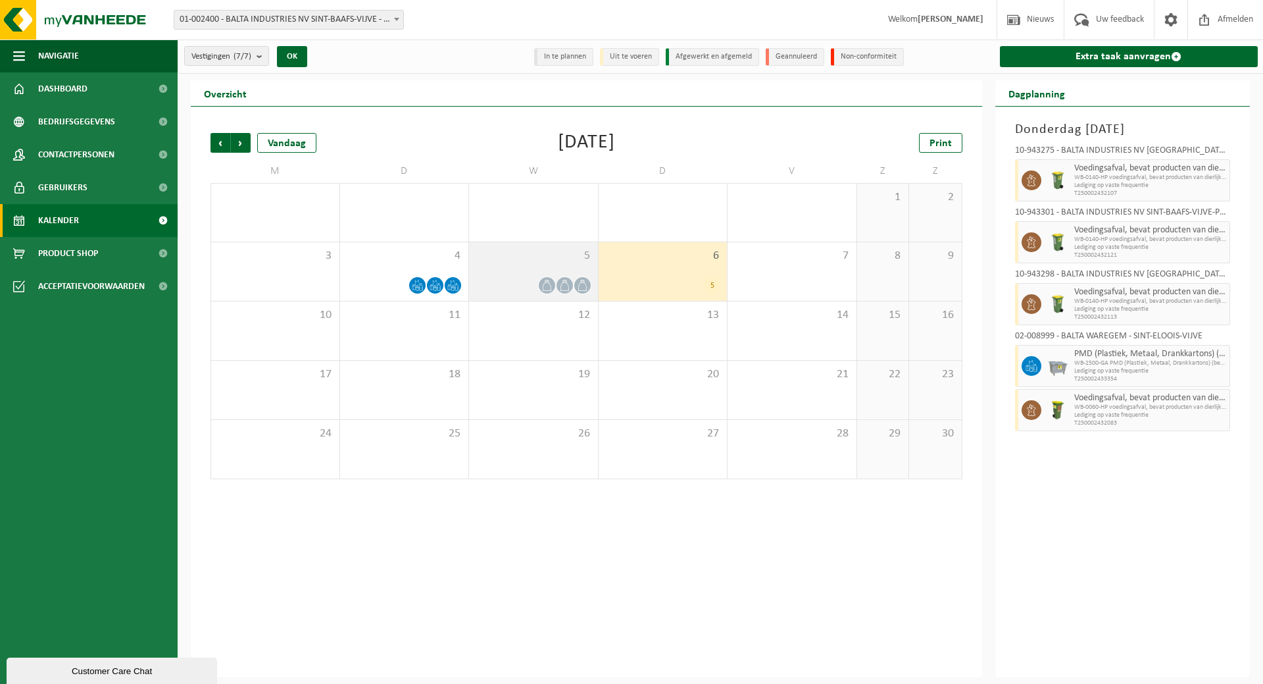
click at [558, 279] on span at bounding box center [565, 285] width 16 height 16
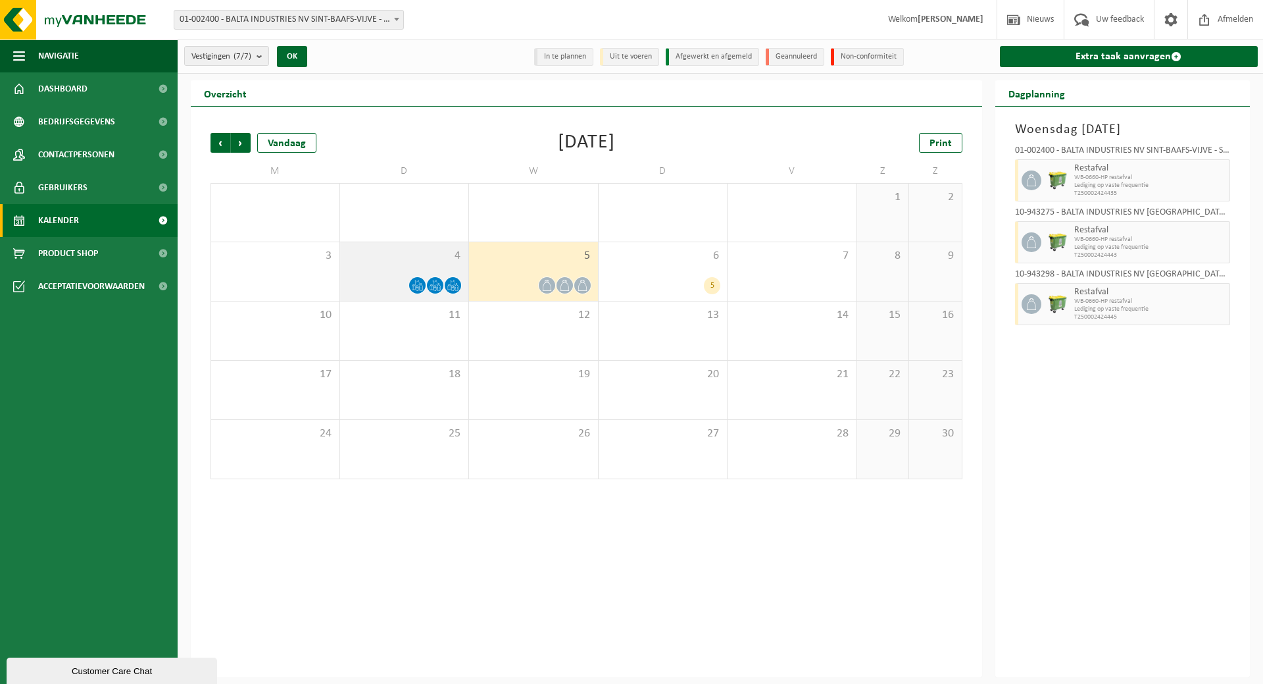
click at [464, 271] on div "4" at bounding box center [404, 271] width 129 height 59
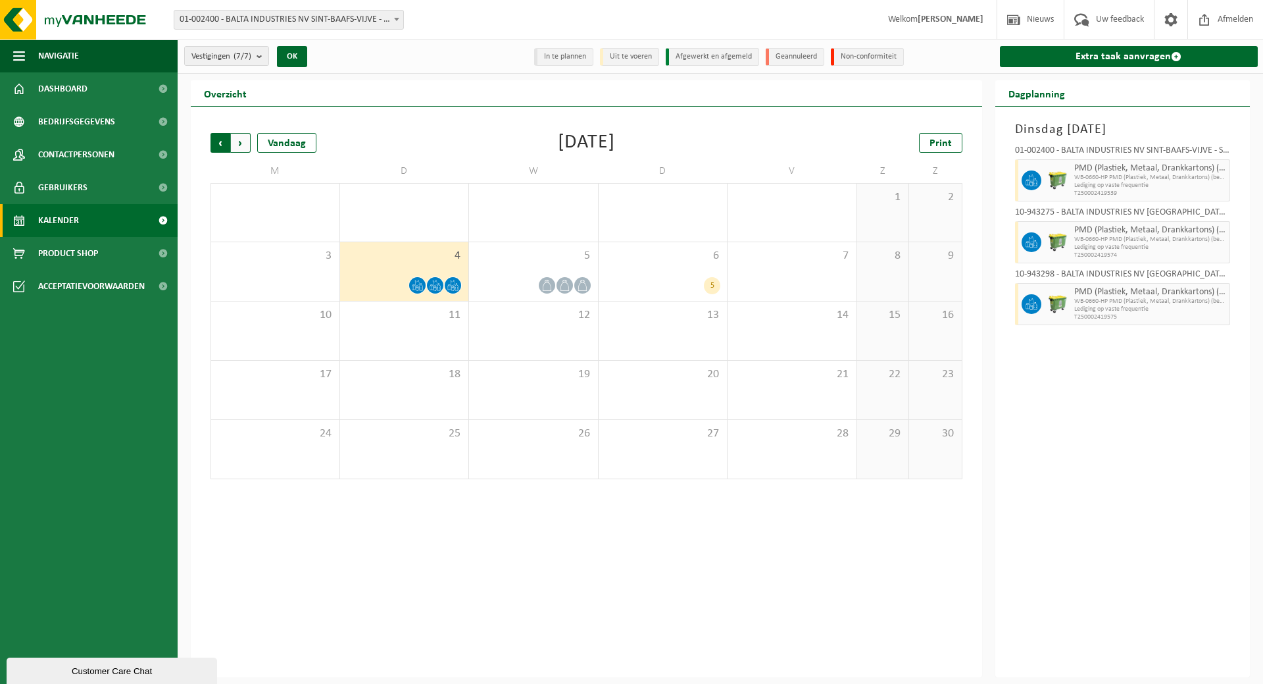
click at [246, 143] on span "Volgende" at bounding box center [241, 143] width 20 height 20
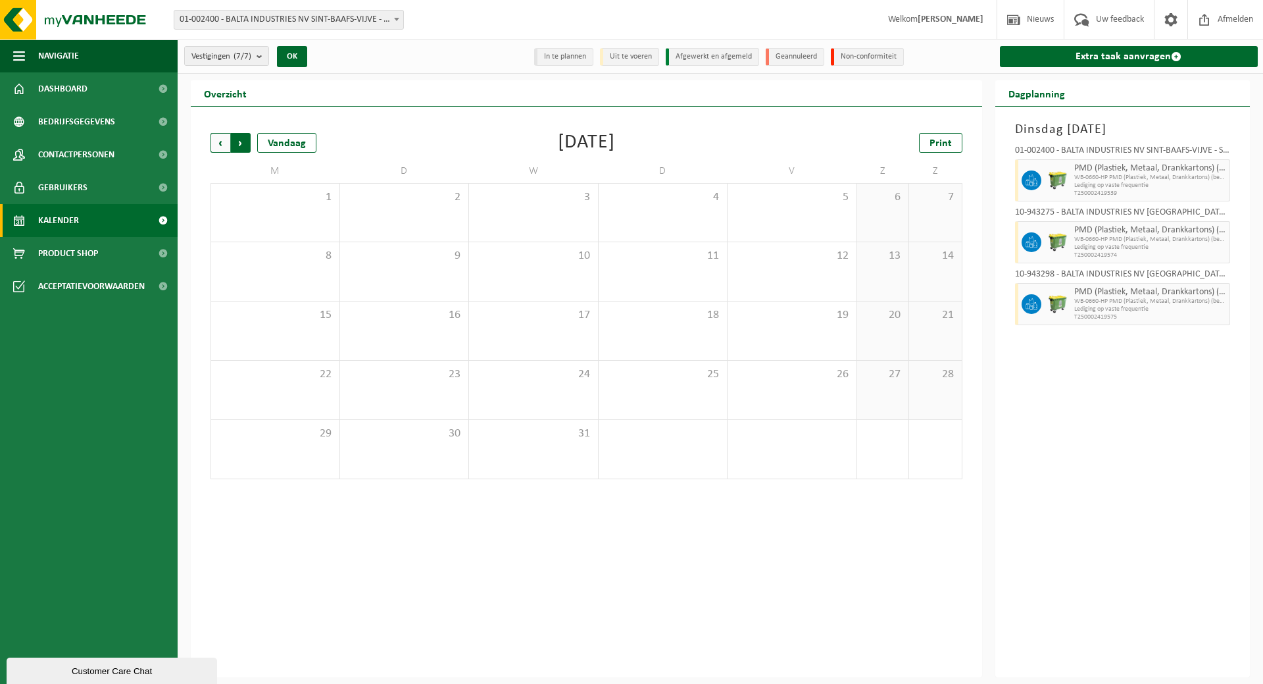
click at [215, 140] on span "Vorige" at bounding box center [221, 143] width 20 height 20
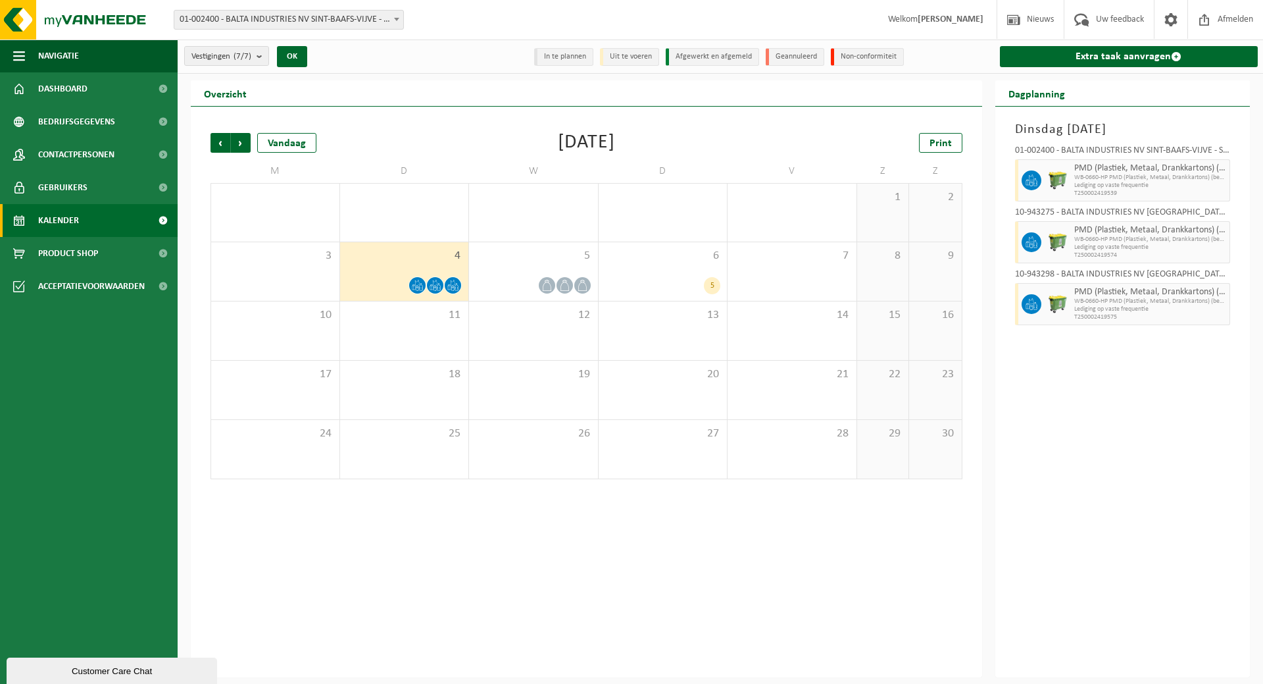
click at [215, 140] on span "Vorige" at bounding box center [221, 143] width 20 height 20
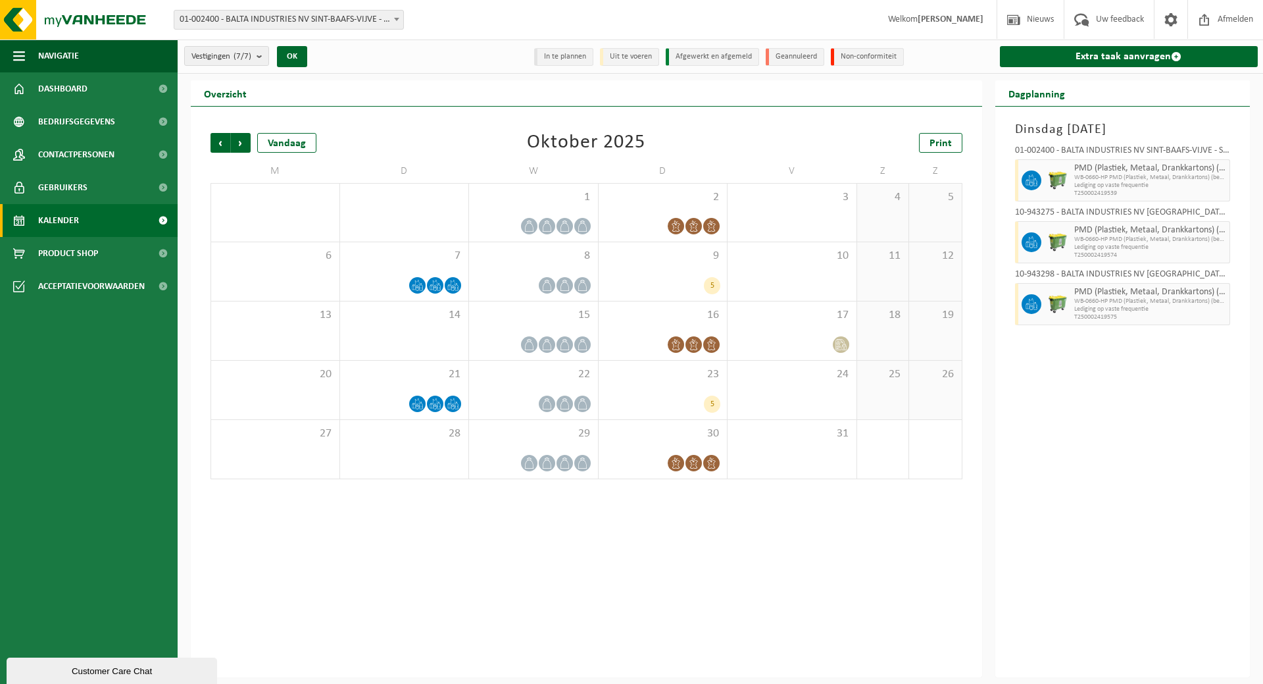
click at [215, 140] on span "Vorige" at bounding box center [221, 143] width 20 height 20
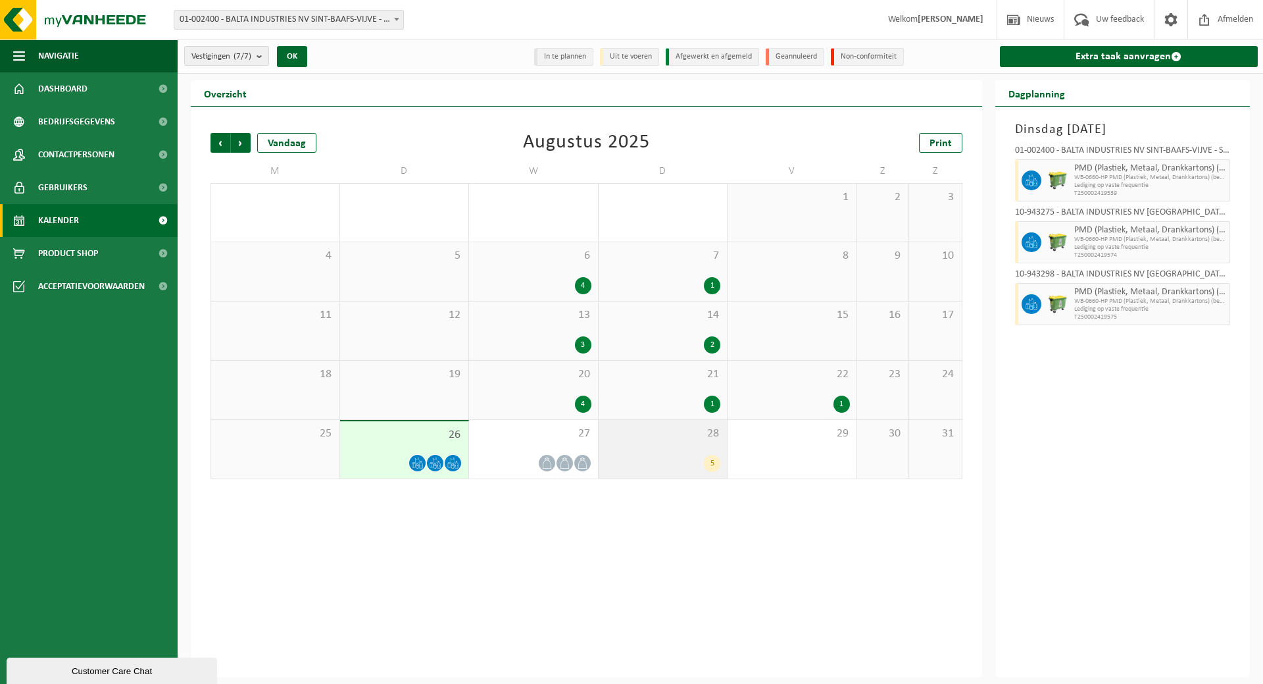
click at [674, 459] on div "5" at bounding box center [663, 463] width 116 height 17
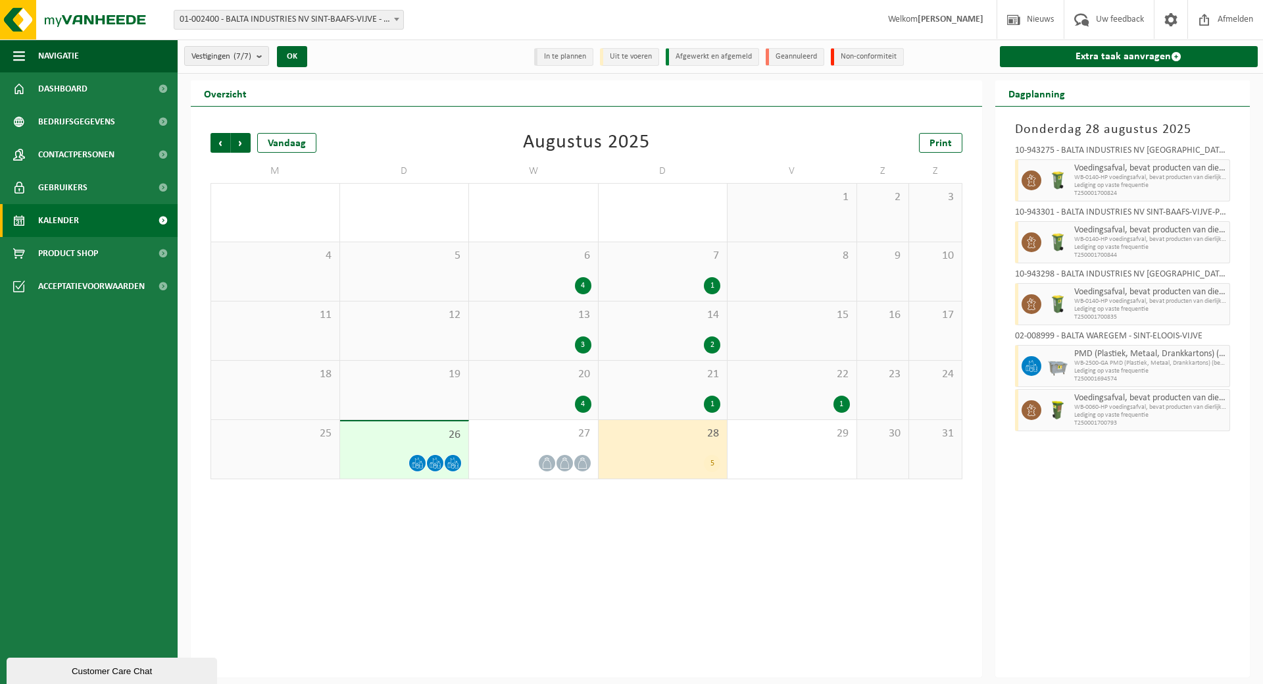
click at [755, 402] on div "1" at bounding box center [792, 403] width 116 height 17
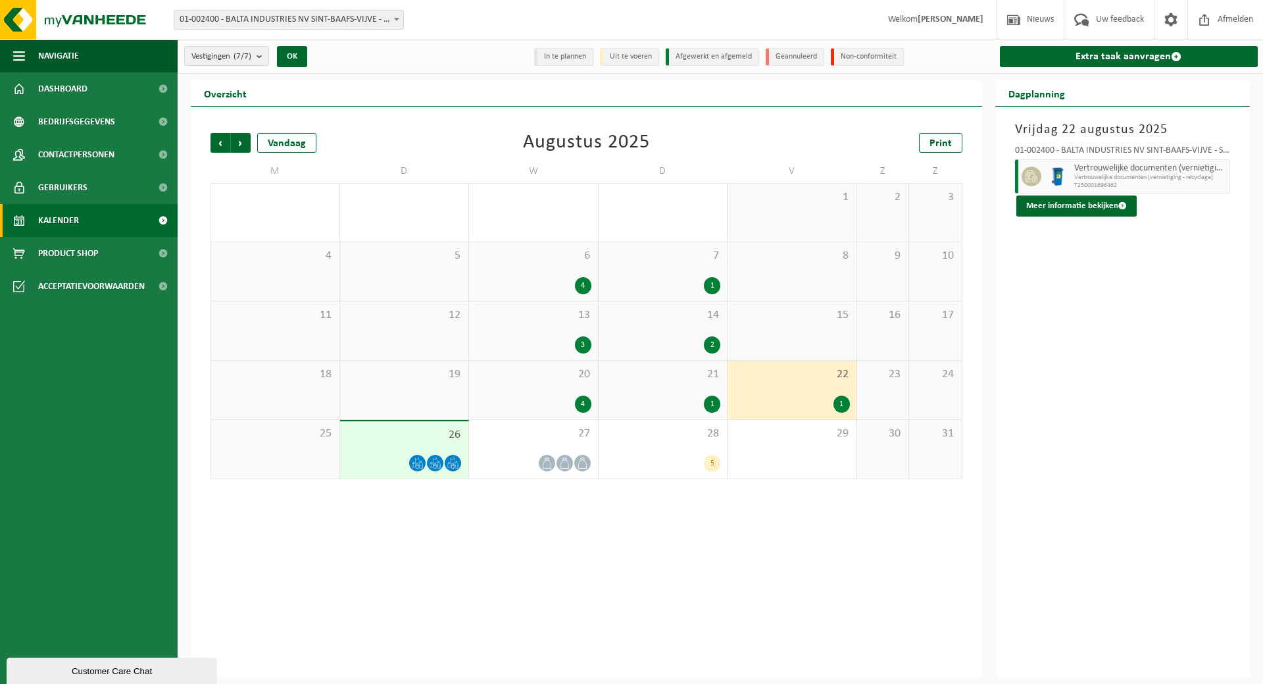
click at [763, 330] on div "15" at bounding box center [792, 330] width 129 height 59
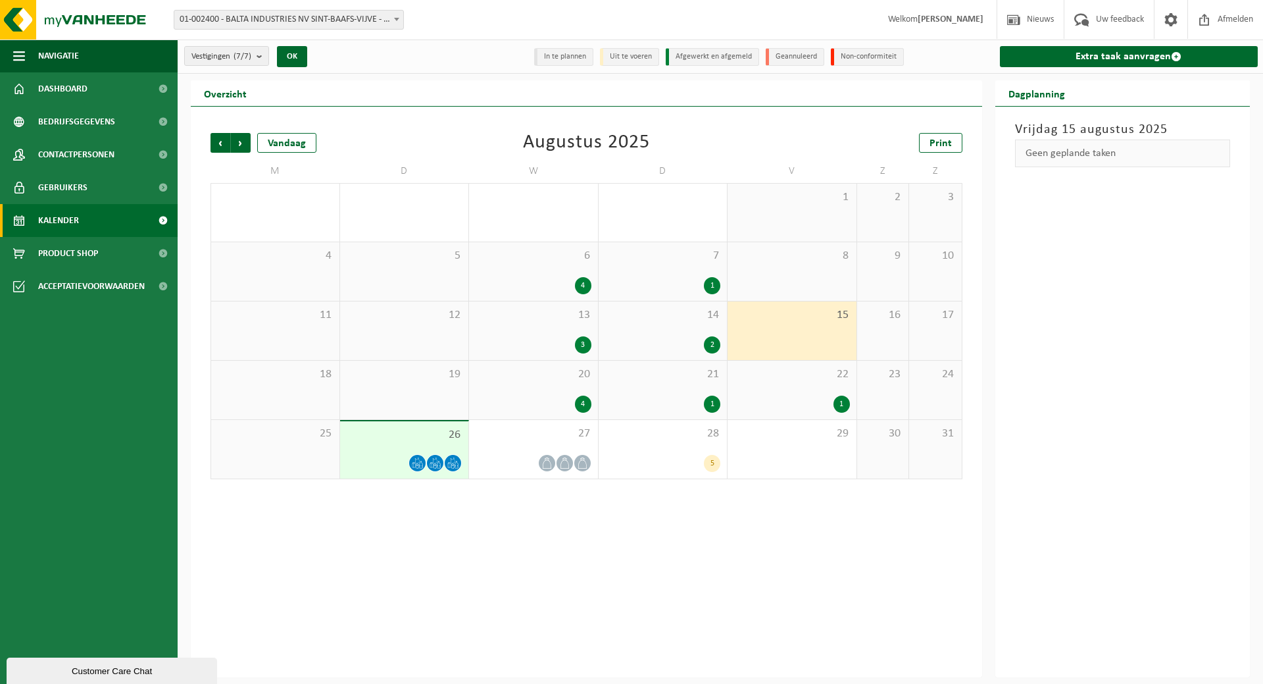
click at [771, 380] on span "22" at bounding box center [792, 374] width 116 height 14
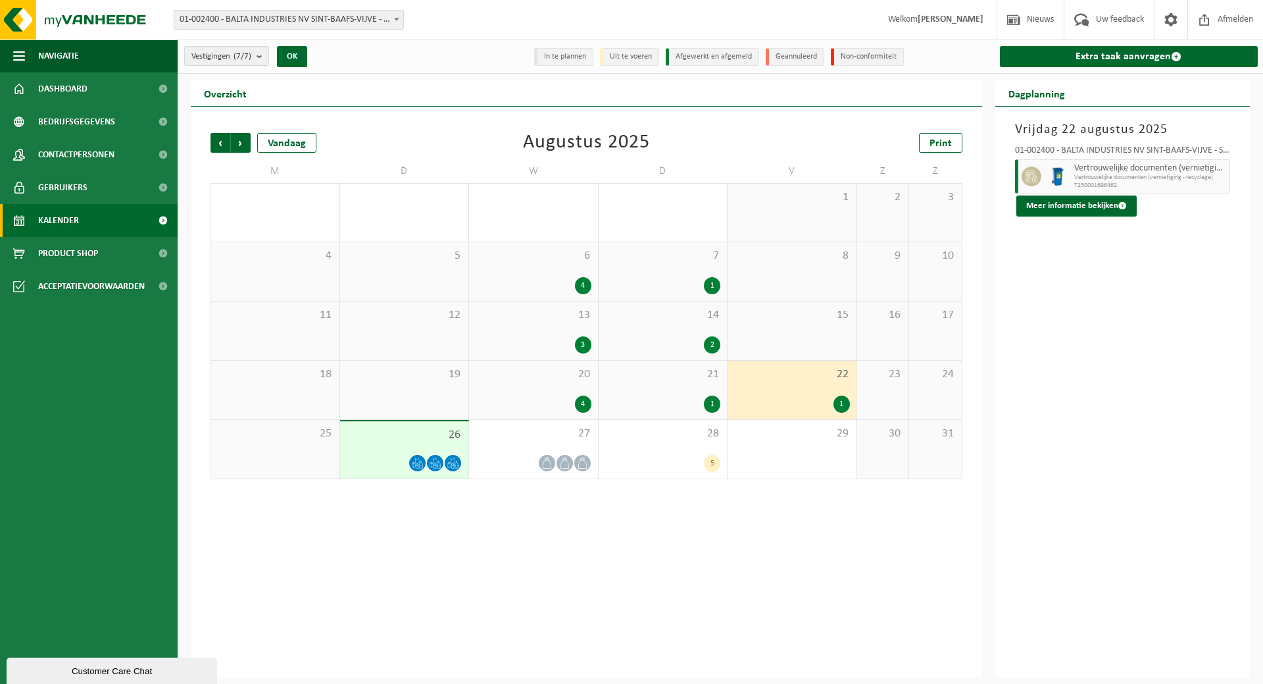
click at [775, 507] on div "Vorige Volgende Vandaag Augustus 2025 Print M D W D V Z Z 28 29 3 30 2 31 1 1 2…" at bounding box center [587, 392] width 792 height 571
click at [235, 136] on span "Volgende" at bounding box center [241, 143] width 20 height 20
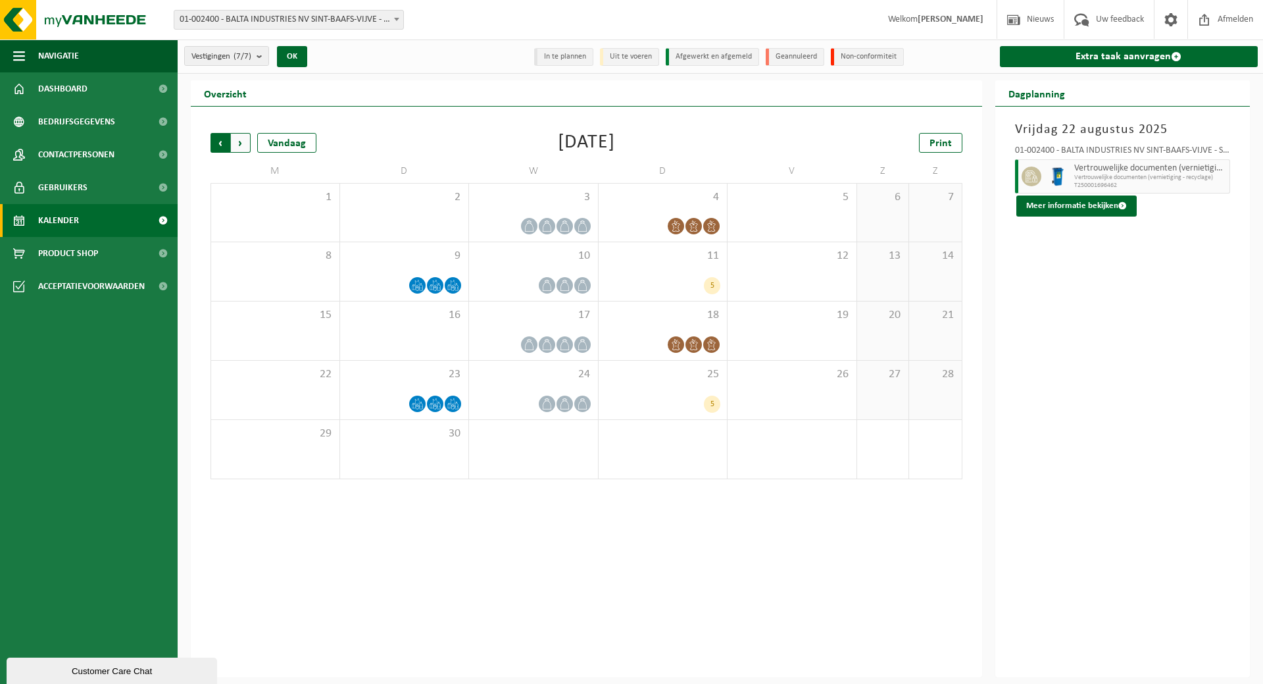
click at [236, 137] on span "Volgende" at bounding box center [241, 143] width 20 height 20
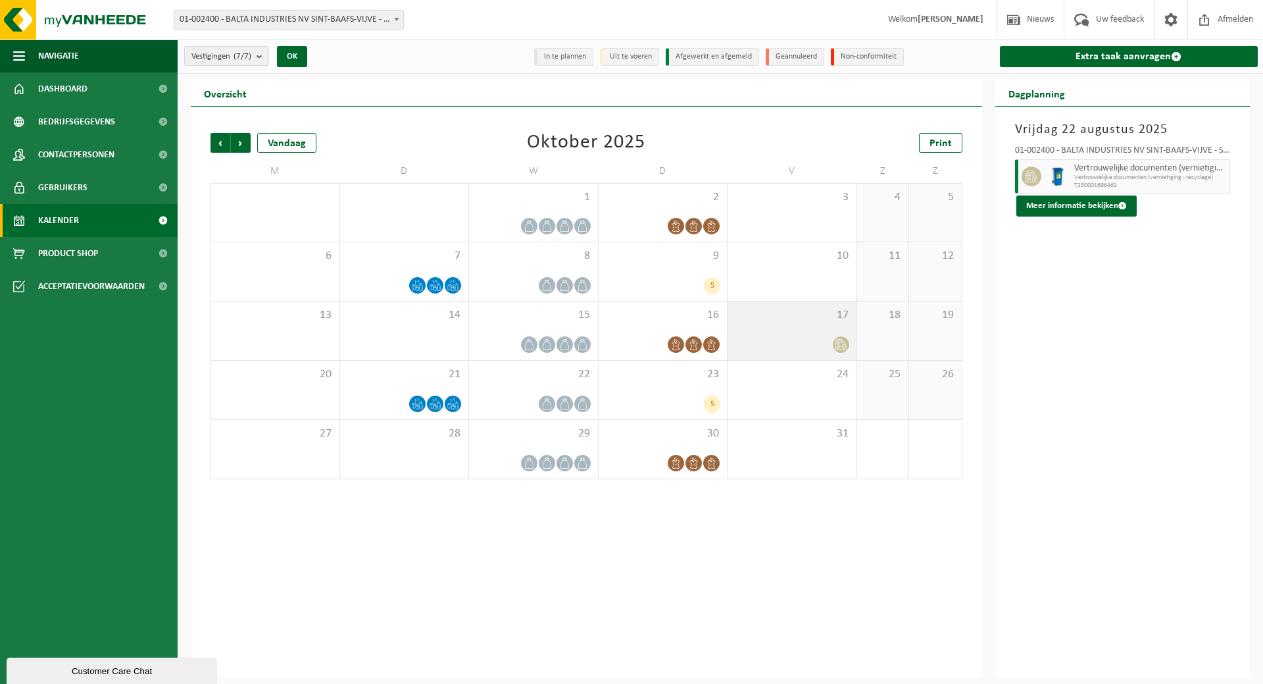
click at [819, 345] on div at bounding box center [792, 345] width 116 height 18
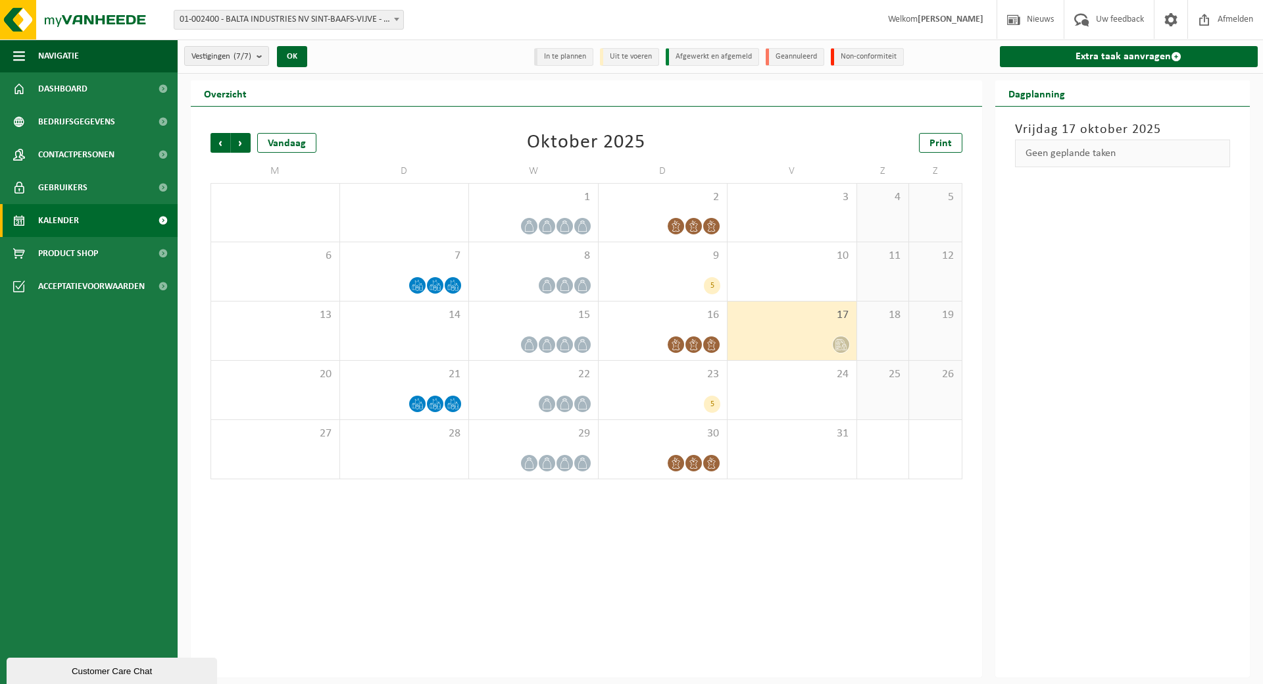
drag, startPoint x: 1102, startPoint y: 324, endPoint x: 1025, endPoint y: 268, distance: 94.8
click at [1102, 323] on div "Vrijdag 17 oktober 2025 Geen geplande taken" at bounding box center [1123, 392] width 255 height 571
